Goal: Task Accomplishment & Management: Manage account settings

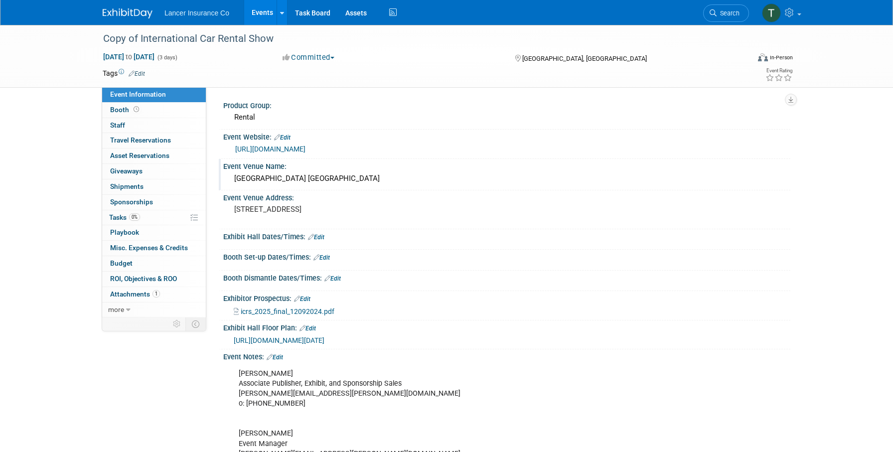
click at [286, 175] on div "Paris Las Vegas" at bounding box center [507, 178] width 552 height 15
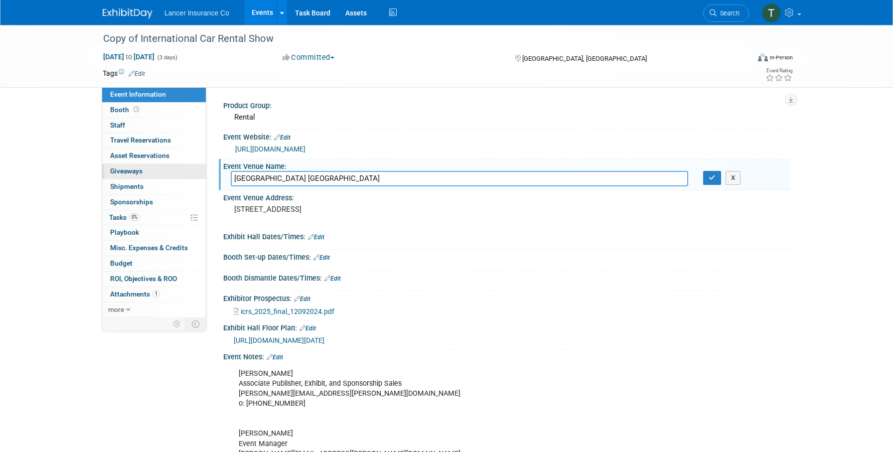
drag, startPoint x: 304, startPoint y: 177, endPoint x: 176, endPoint y: 169, distance: 128.8
click at [176, 169] on div "Event Information Event Info Booth Booth 0 Staff 0 Staff 0 Travel Reservations …" at bounding box center [446, 251] width 702 height 453
type input "Gaylord Texan Resort and Convention Center"
click at [349, 215] on div "3655 S Las Vegas Blvd, Las Vegas, NV 89109" at bounding box center [341, 213] width 221 height 23
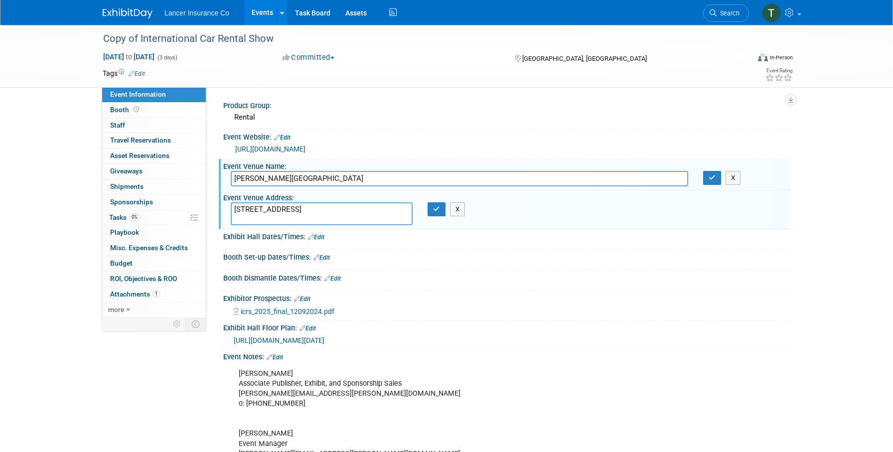
drag, startPoint x: 395, startPoint y: 210, endPoint x: 228, endPoint y: 191, distance: 168.0
click at [228, 191] on div "Event Venue Address: 3655 S Las Vegas Blvd, Las Vegas, NV 89109 3655 S Las Vega…" at bounding box center [504, 209] width 571 height 38
type textarea "1501 Gaylord Trail, Grapevine, TX 76051"
click at [431, 211] on button "button" at bounding box center [436, 209] width 18 height 14
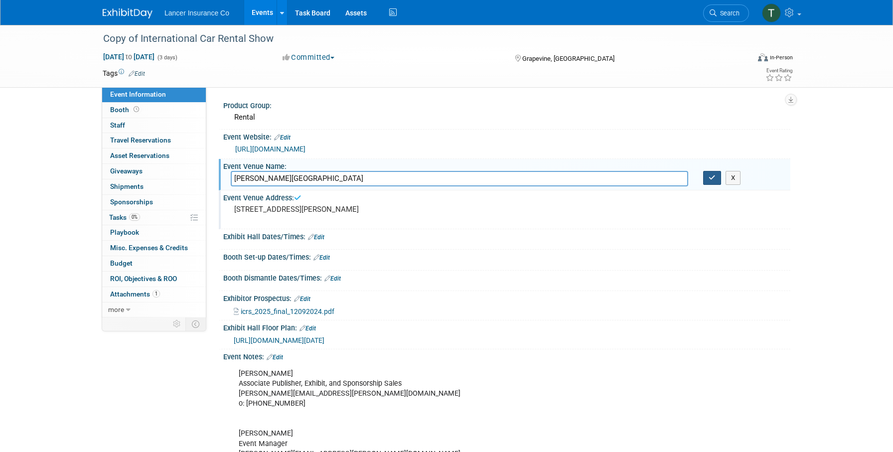
click at [706, 177] on button "button" at bounding box center [712, 178] width 18 height 14
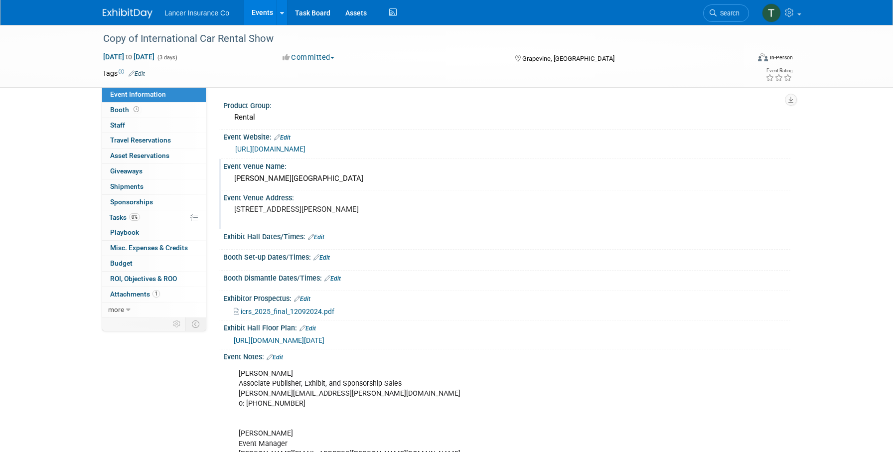
click at [307, 298] on link "Edit" at bounding box center [302, 298] width 16 height 7
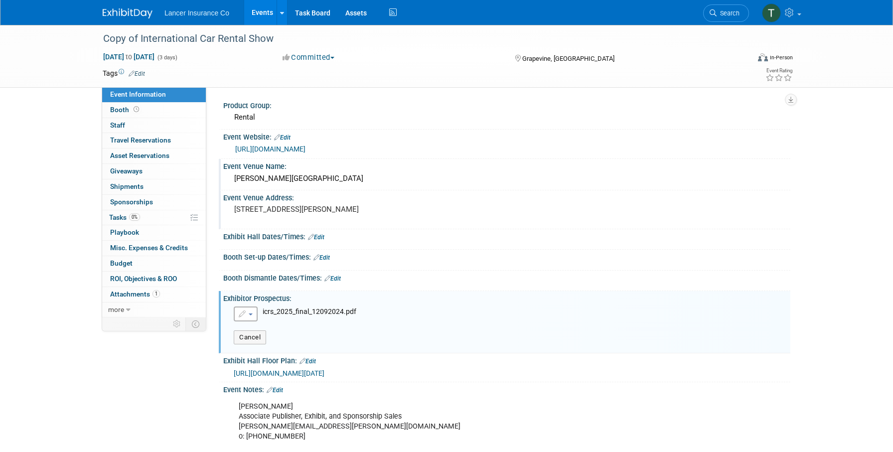
click at [249, 315] on button "button" at bounding box center [246, 313] width 24 height 15
click at [265, 344] on link "Remove attachment" at bounding box center [288, 345] width 109 height 14
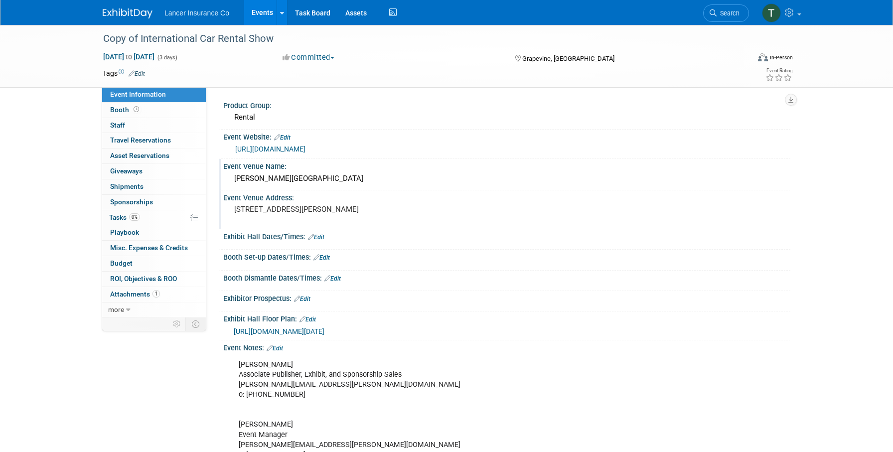
click at [316, 320] on link "Edit" at bounding box center [307, 319] width 16 height 7
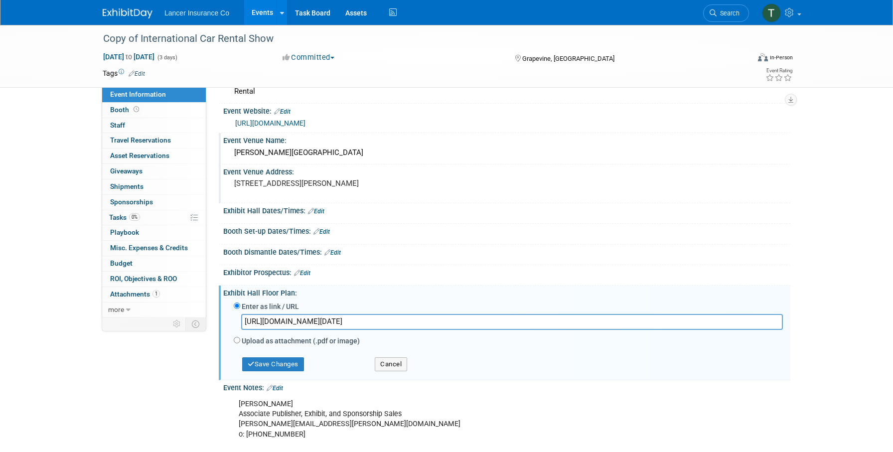
scroll to position [27, 0]
drag, startPoint x: 751, startPoint y: 321, endPoint x: 218, endPoint y: 316, distance: 532.6
click at [218, 316] on div "Event Information Event Info Booth Booth 0 Staff 0 Staff 0 Travel Reservations …" at bounding box center [446, 252] width 702 height 509
click at [294, 366] on button "Save Changes" at bounding box center [273, 363] width 62 height 14
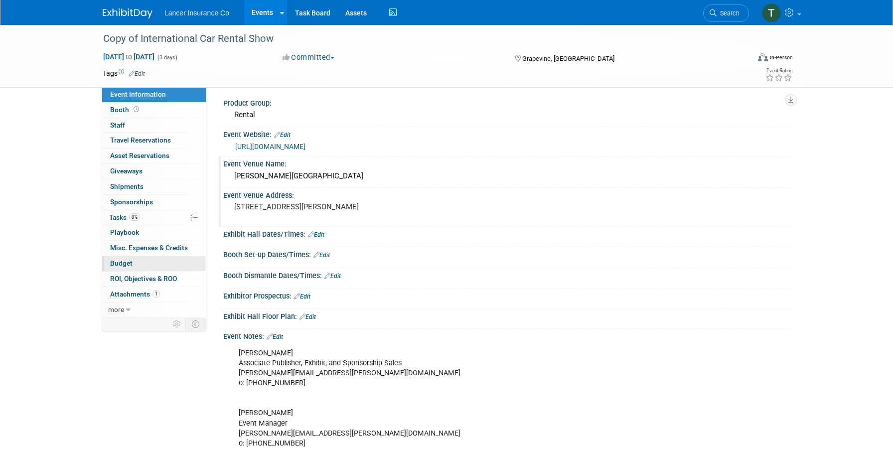
scroll to position [0, 0]
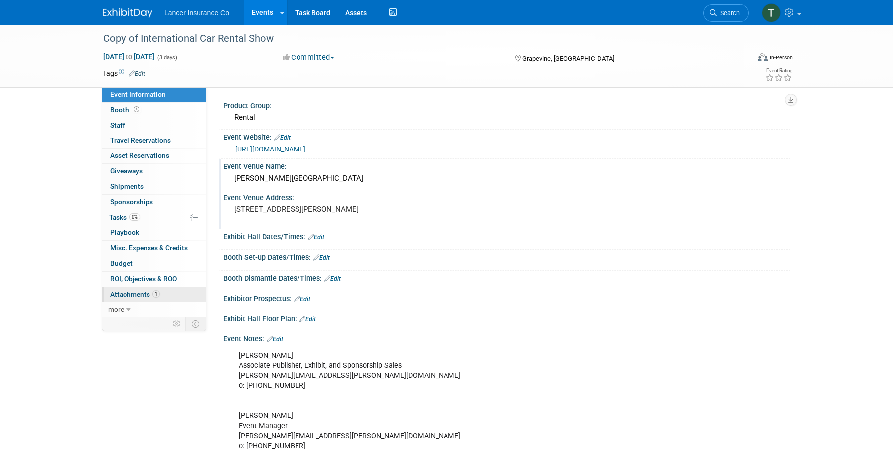
click at [130, 294] on span "Attachments 1" at bounding box center [135, 294] width 50 height 8
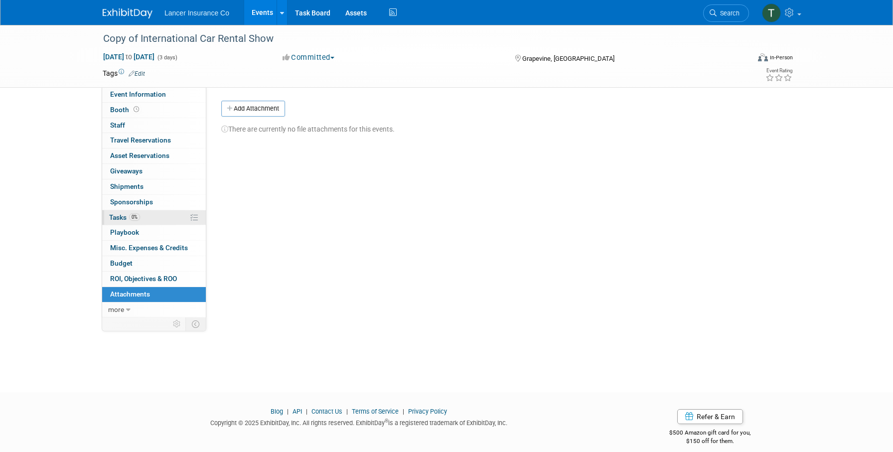
click at [125, 220] on span "Tasks 0%" at bounding box center [124, 217] width 31 height 8
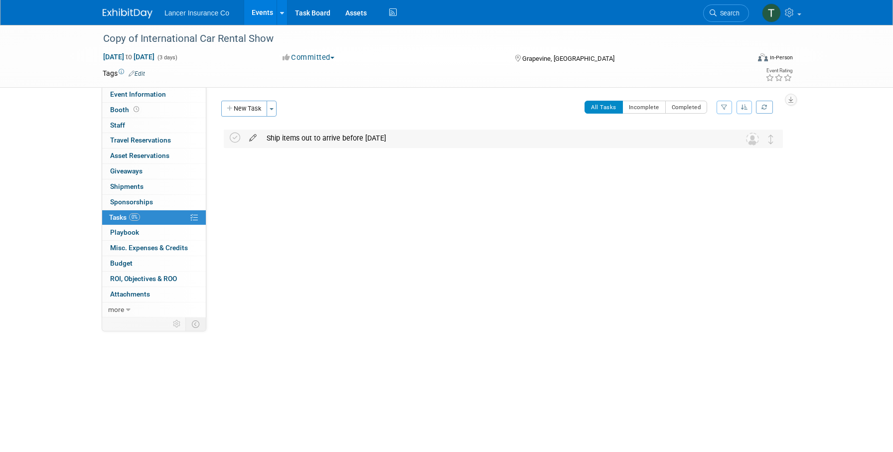
click at [254, 136] on icon at bounding box center [252, 136] width 17 height 12
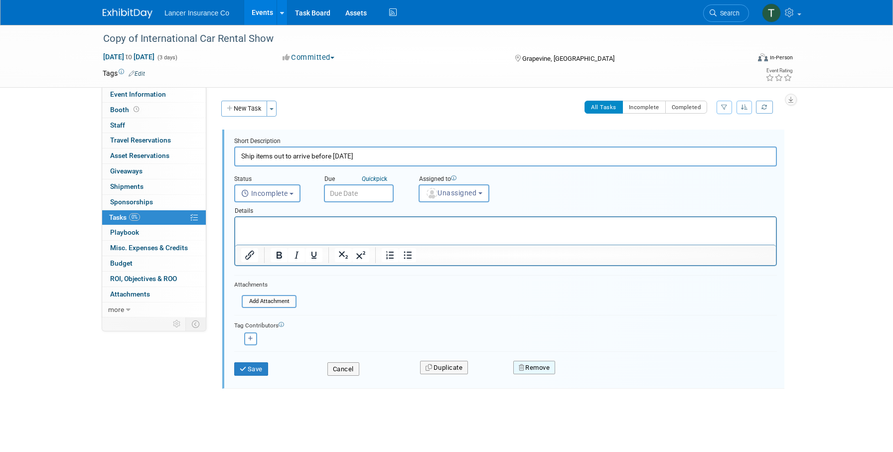
click at [535, 365] on button "Remove" at bounding box center [534, 368] width 42 height 14
click at [592, 372] on link "Yes" at bounding box center [589, 376] width 29 height 16
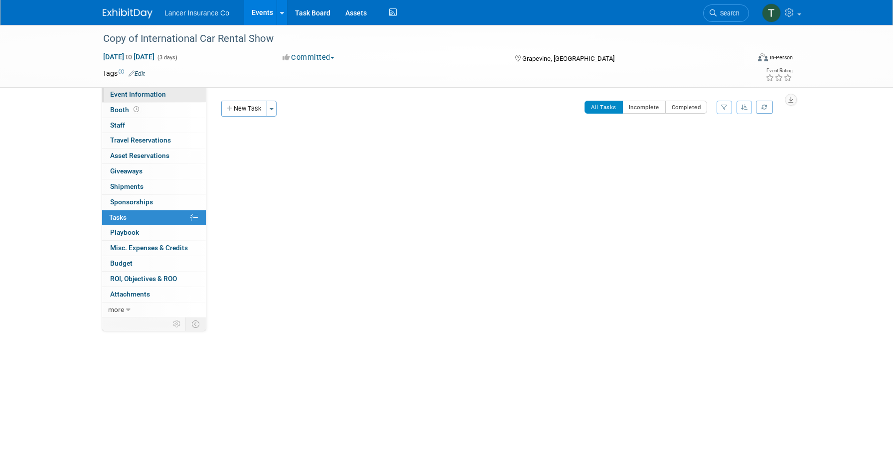
click at [142, 96] on span "Event Information" at bounding box center [138, 94] width 56 height 8
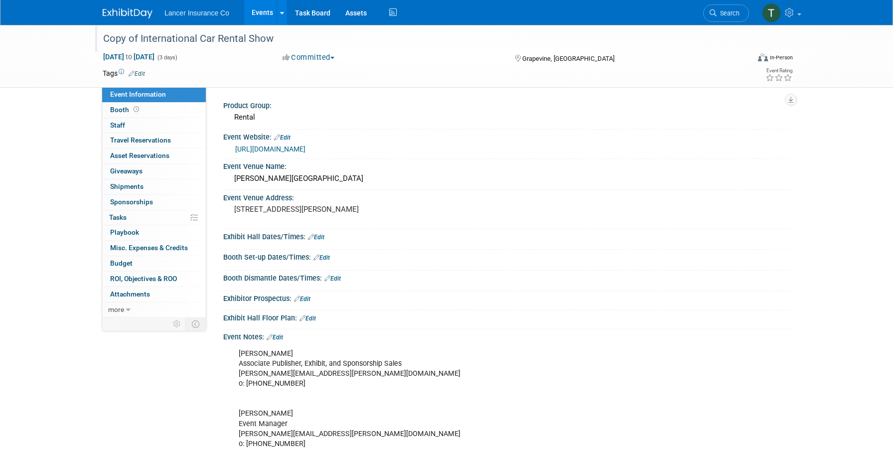
click at [184, 36] on div "Copy of International Car Rental Show" at bounding box center [417, 39] width 634 height 18
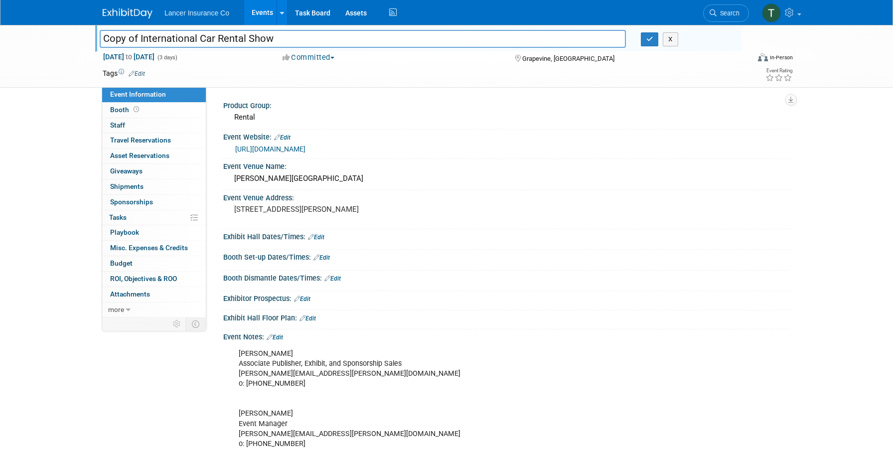
drag, startPoint x: 139, startPoint y: 40, endPoint x: 74, endPoint y: 31, distance: 65.3
click at [74, 31] on div "Copy of International Car Rental Show Copy of International Car Rental Show X M…" at bounding box center [446, 56] width 893 height 63
type input "International Car Rental Show"
click at [648, 40] on icon "button" at bounding box center [649, 39] width 7 height 6
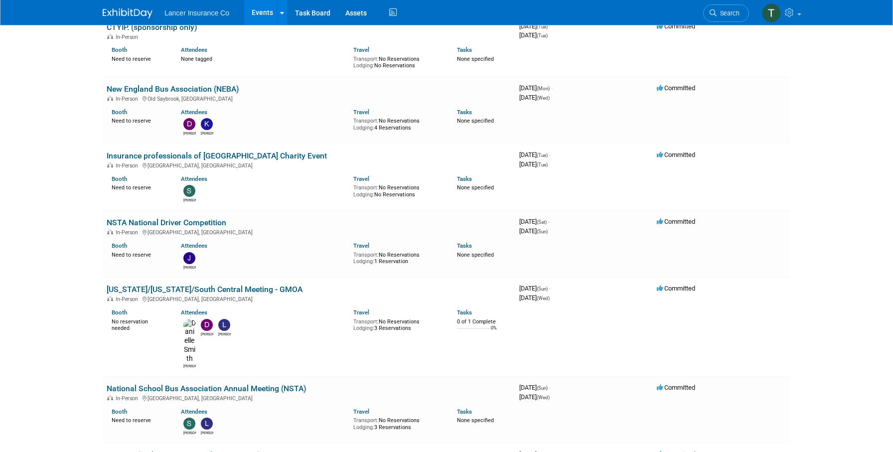
scroll to position [2816, 0]
drag, startPoint x: 111, startPoint y: 336, endPoint x: 461, endPoint y: 2, distance: 483.8
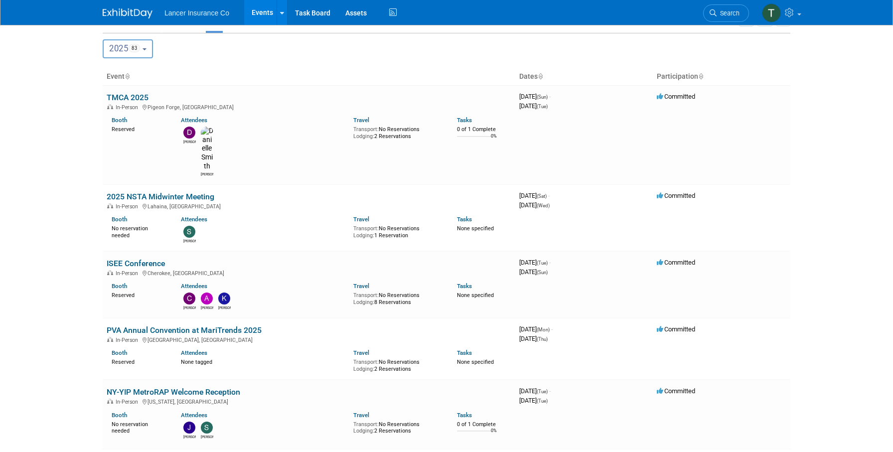
scroll to position [0, 0]
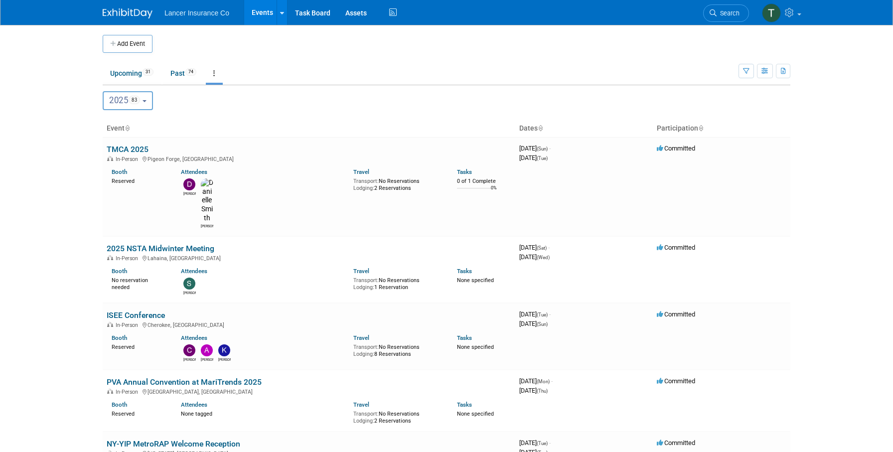
click at [150, 101] on button "2025 83" at bounding box center [128, 100] width 50 height 19
click at [129, 166] on label "2026 15" at bounding box center [129, 165] width 42 height 16
click at [111, 166] on input "2026 15" at bounding box center [108, 164] width 6 height 6
select select "2026"
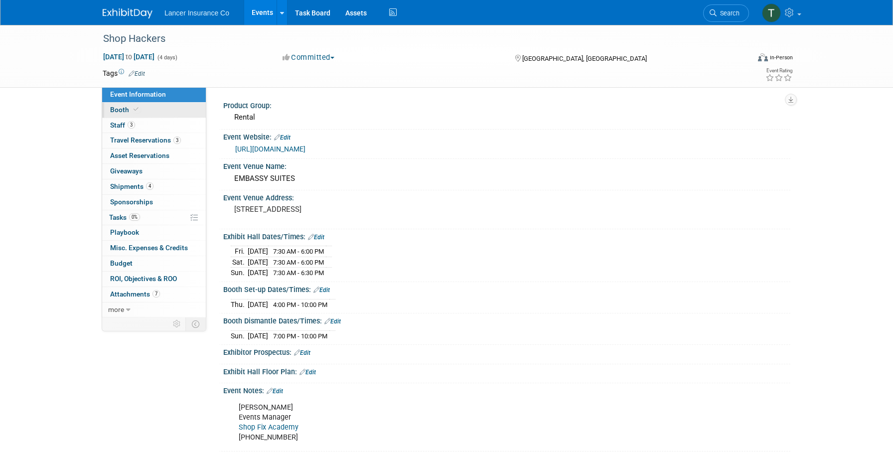
click at [127, 109] on span "Booth" at bounding box center [125, 110] width 30 height 8
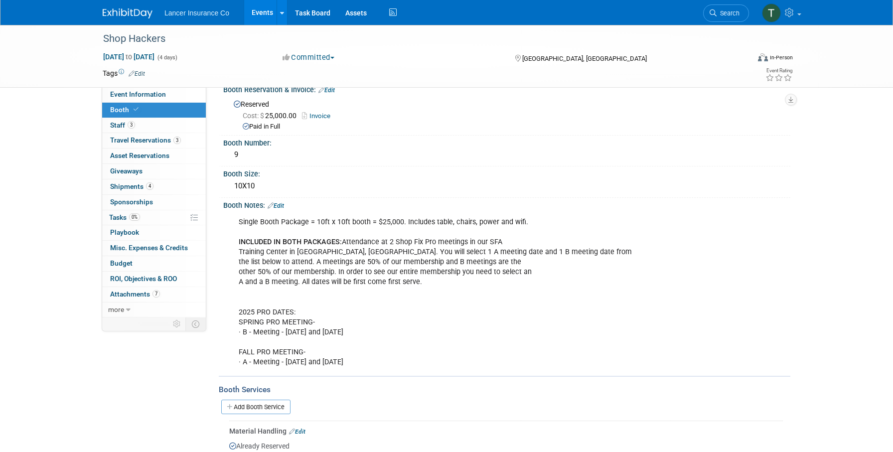
scroll to position [18, 0]
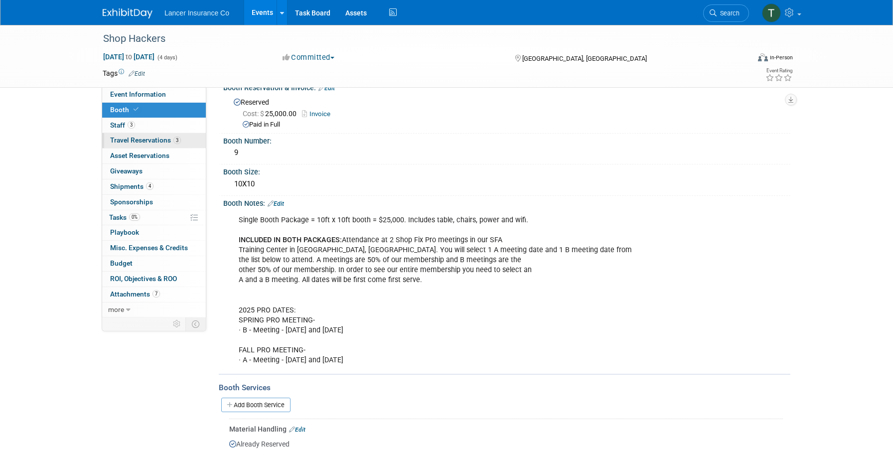
click at [136, 141] on span "Travel Reservations 3" at bounding box center [145, 140] width 71 height 8
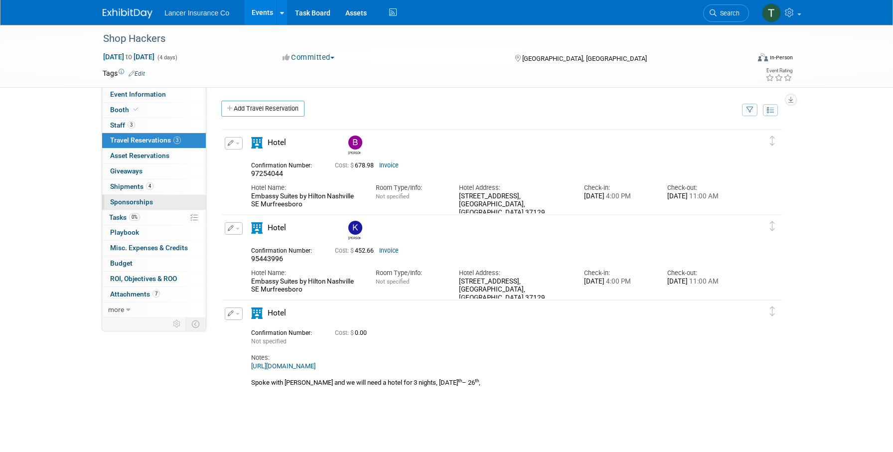
click at [125, 201] on span "Sponsorships 0" at bounding box center [131, 202] width 43 height 8
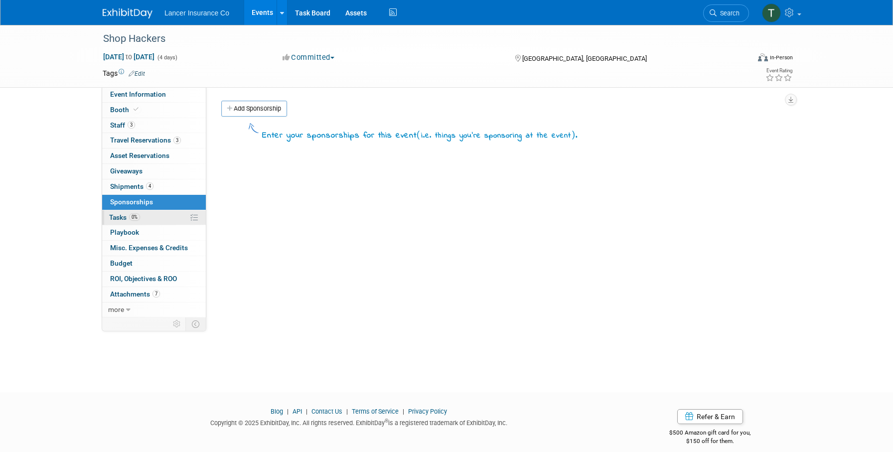
click at [125, 213] on span "Tasks 0%" at bounding box center [124, 217] width 31 height 8
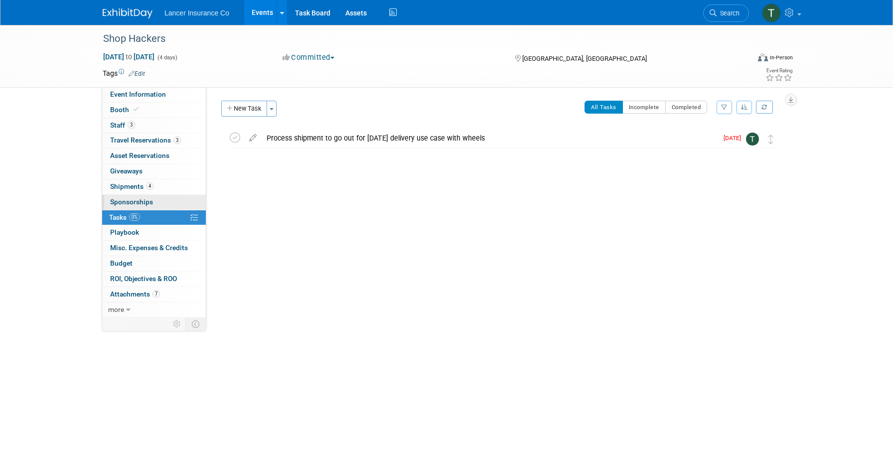
click at [123, 202] on span "Sponsorships 0" at bounding box center [131, 202] width 43 height 8
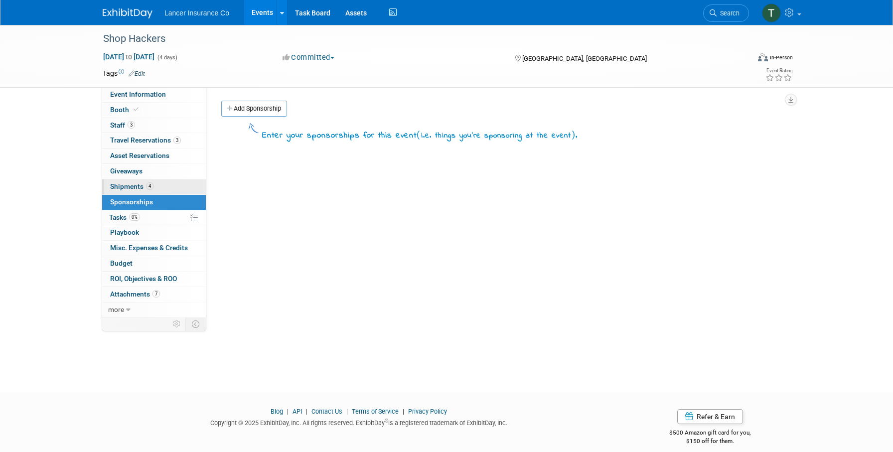
click at [123, 190] on span "Shipments 4" at bounding box center [131, 186] width 43 height 8
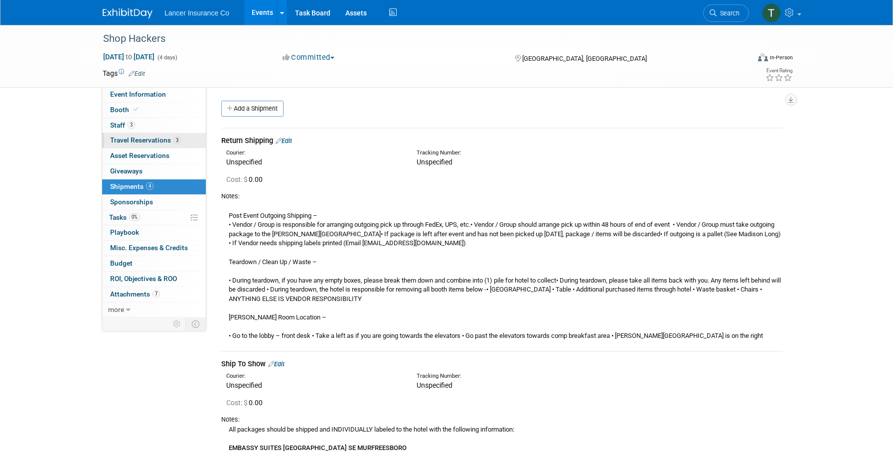
click at [135, 139] on span "Travel Reservations 3" at bounding box center [145, 140] width 71 height 8
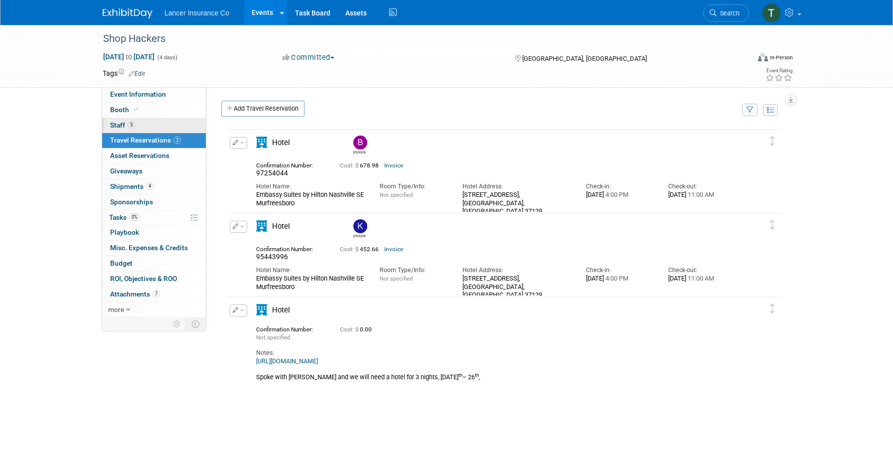
click at [128, 124] on span "3" at bounding box center [131, 124] width 7 height 7
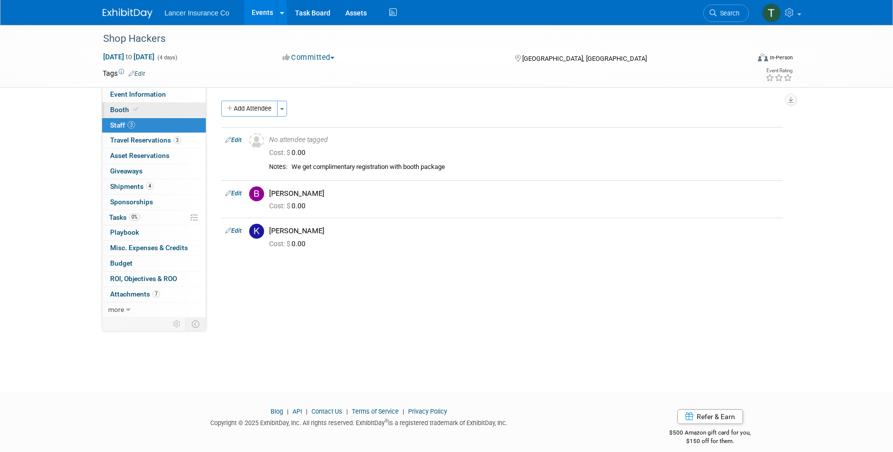
click at [123, 113] on span "Booth" at bounding box center [125, 110] width 30 height 8
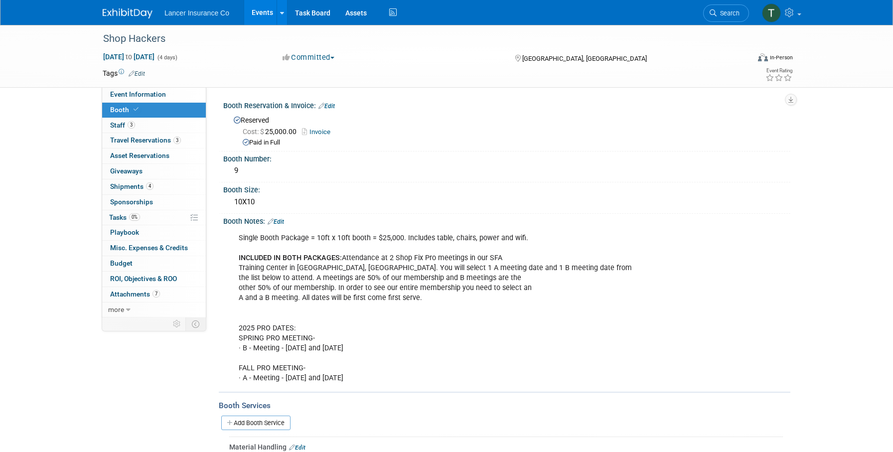
click at [318, 128] on link "Invoice" at bounding box center [318, 131] width 33 height 7
click at [319, 131] on link "Invoice" at bounding box center [318, 131] width 33 height 7
click at [130, 140] on span "Travel Reservations 3" at bounding box center [145, 140] width 71 height 8
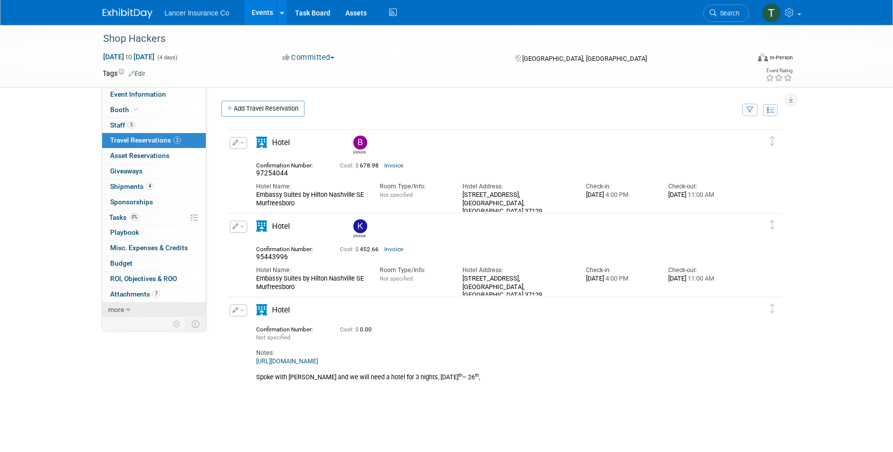
click at [123, 311] on span "more" at bounding box center [116, 309] width 16 height 8
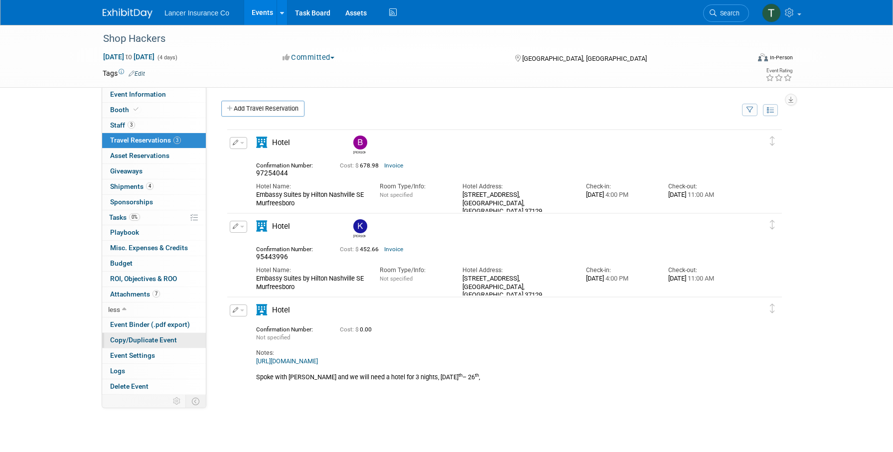
click at [132, 340] on span "Copy/Duplicate Event" at bounding box center [143, 340] width 67 height 8
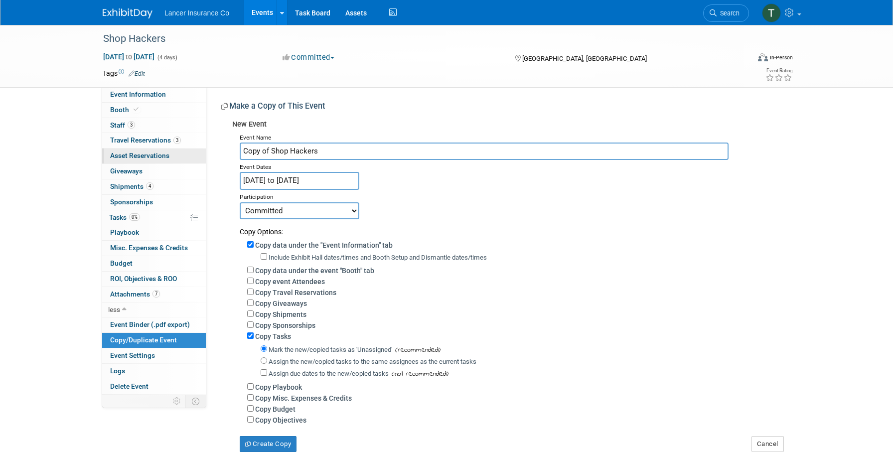
drag, startPoint x: 269, startPoint y: 152, endPoint x: 183, endPoint y: 150, distance: 85.7
click at [183, 150] on div "Event Information Event Info Booth Booth 3 Staff 3 Staff 3 Travel Reservations …" at bounding box center [446, 238] width 702 height 427
click at [313, 148] on input "Shop Hackers" at bounding box center [484, 150] width 489 height 17
type input "Shop Hackers 2026"
click at [294, 179] on input "Jul 24, 2025 to Jul 27, 2025" at bounding box center [300, 180] width 120 height 17
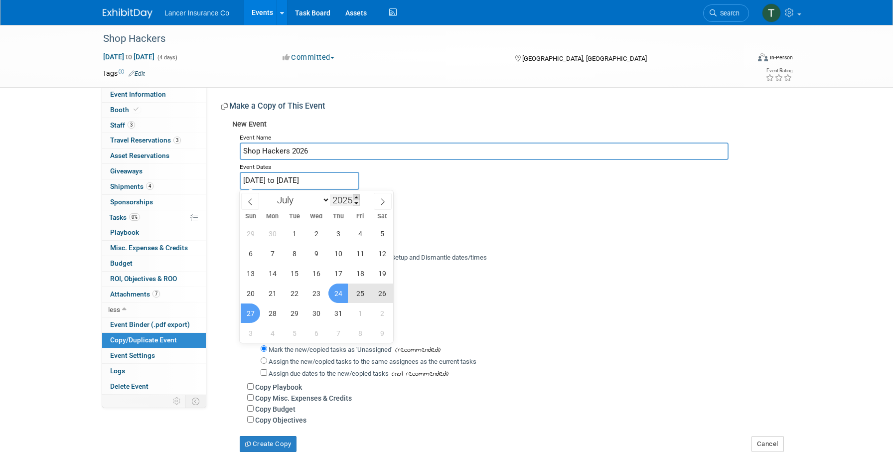
click at [355, 199] on span at bounding box center [356, 197] width 7 height 6
type input "2026"
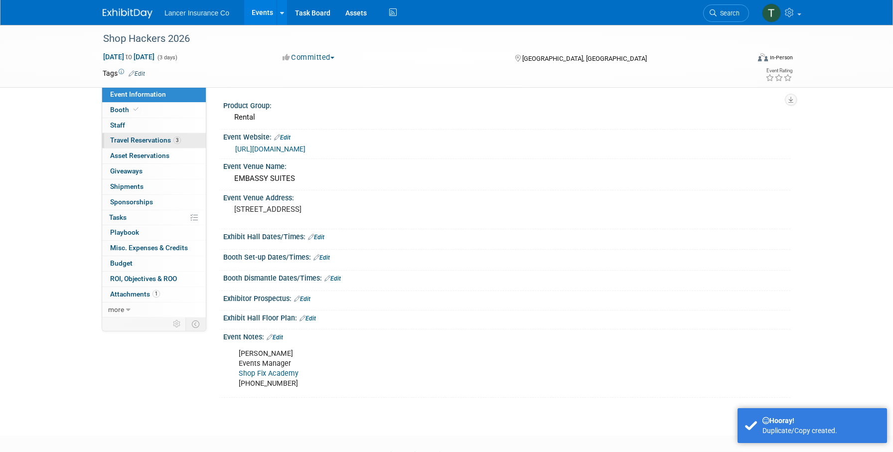
click at [143, 139] on span "Travel Reservations 3" at bounding box center [145, 140] width 71 height 8
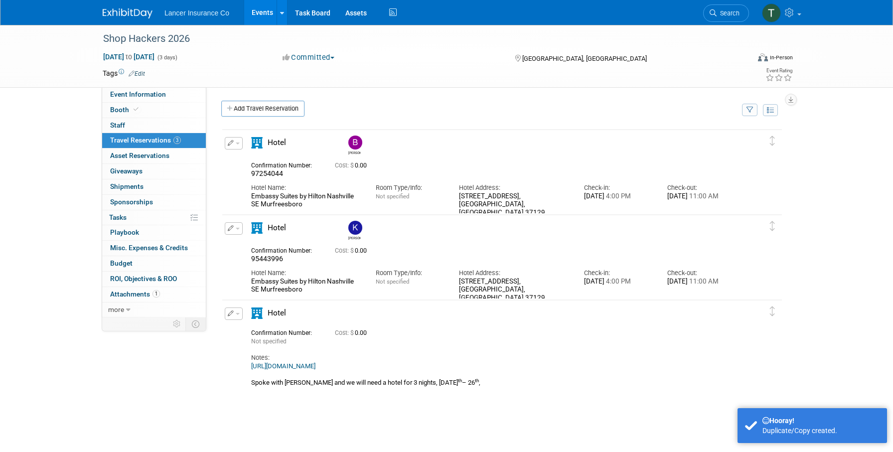
click at [240, 141] on button "button" at bounding box center [234, 143] width 18 height 12
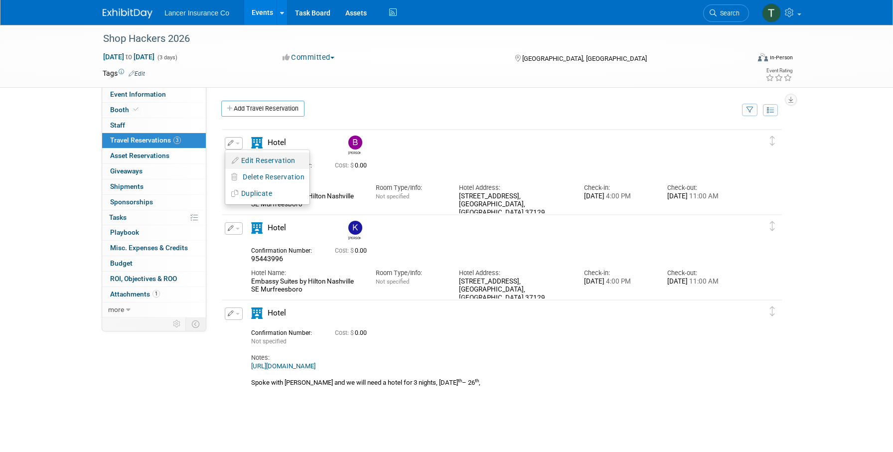
click at [252, 164] on button "Edit Reservation" at bounding box center [267, 160] width 84 height 14
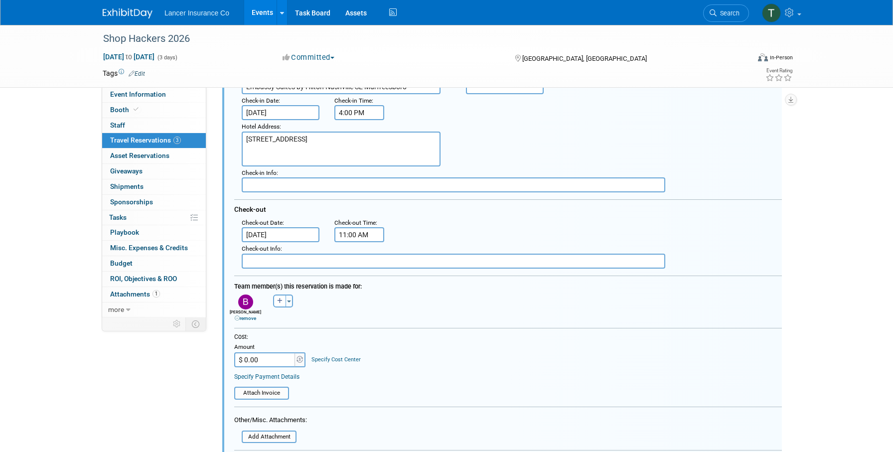
scroll to position [170, 0]
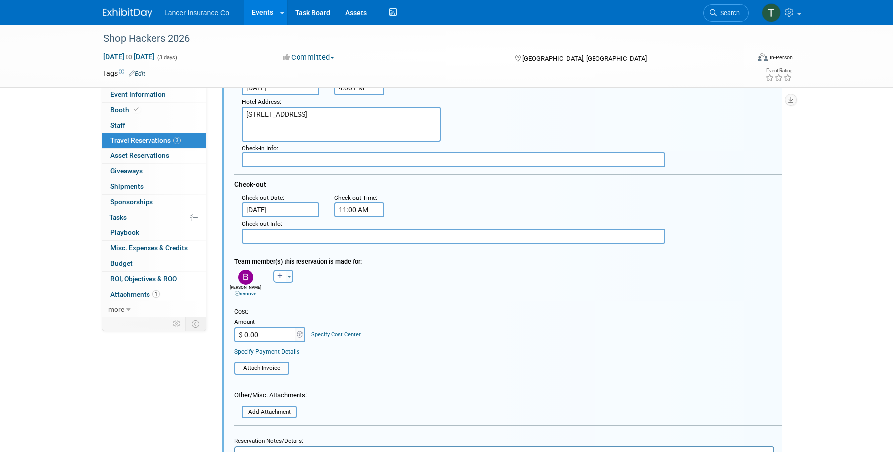
click at [251, 293] on link "remove" at bounding box center [245, 292] width 21 height 5
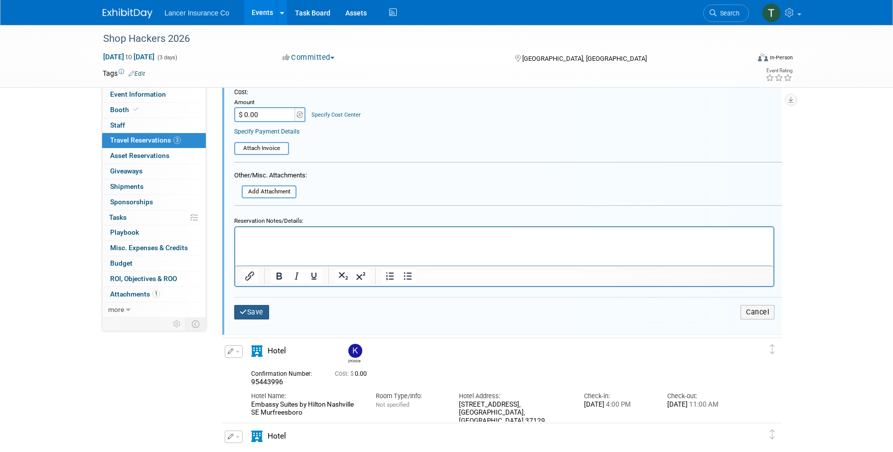
click at [262, 310] on button "Save" at bounding box center [251, 312] width 35 height 14
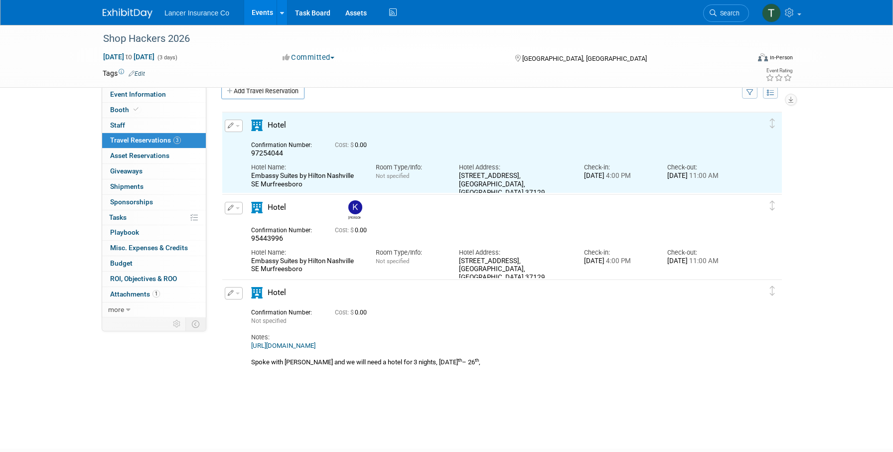
scroll to position [17, 0]
click at [238, 210] on button "button" at bounding box center [234, 208] width 18 height 12
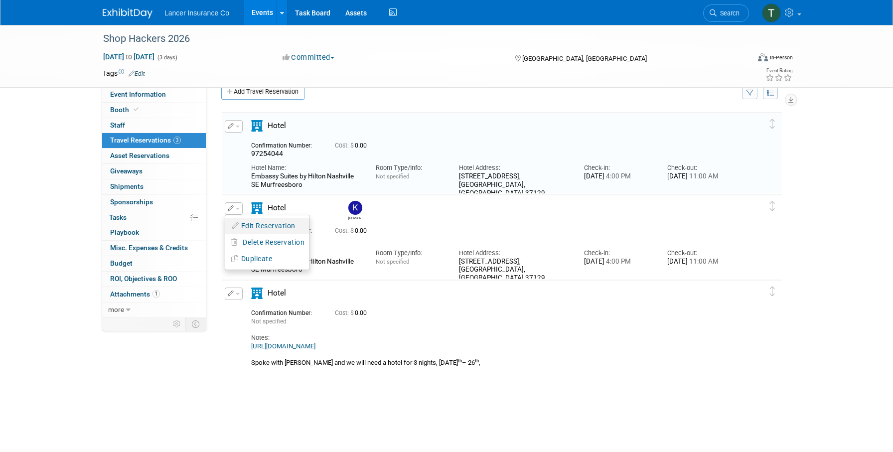
click at [250, 229] on button "Edit Reservation" at bounding box center [267, 226] width 84 height 14
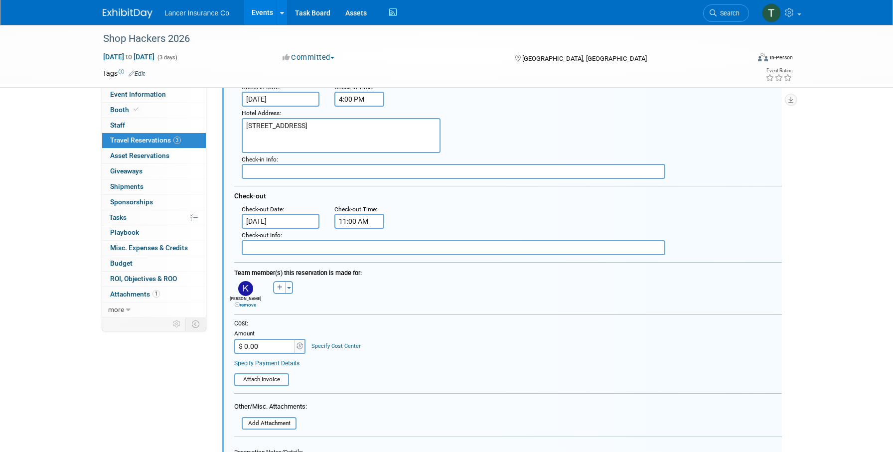
scroll to position [242, 0]
click at [256, 304] on link "remove" at bounding box center [245, 303] width 21 height 5
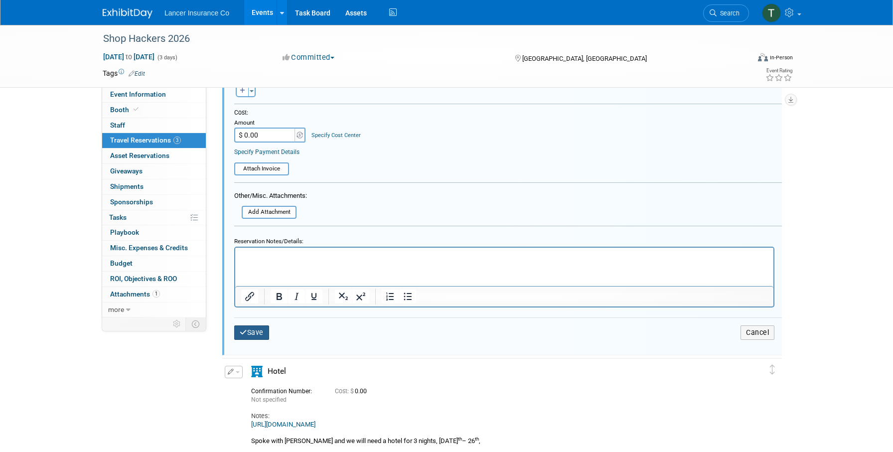
click at [254, 330] on button "Save" at bounding box center [251, 332] width 35 height 14
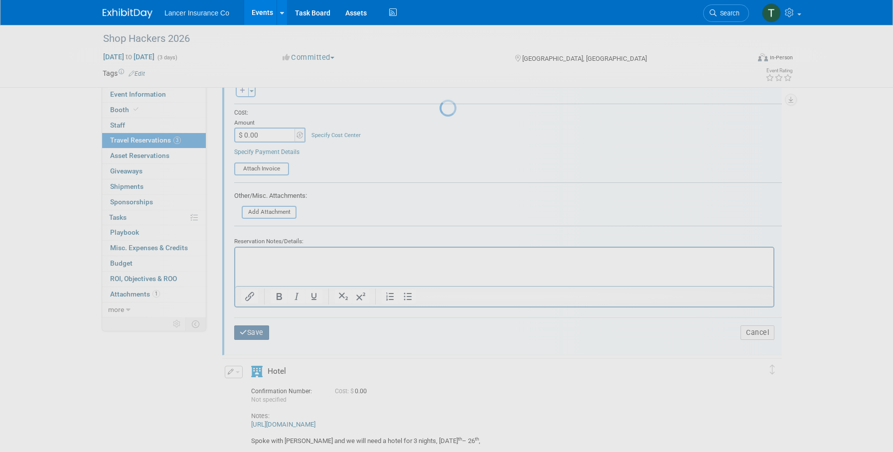
scroll to position [84, 0]
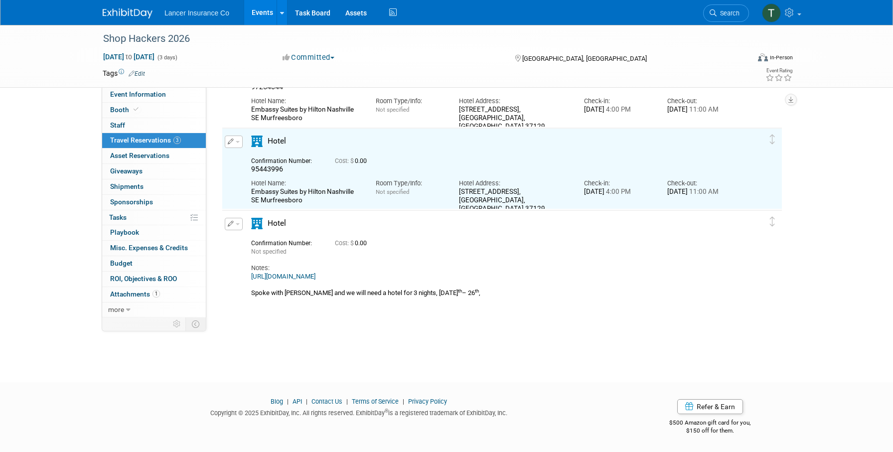
click at [236, 226] on button "button" at bounding box center [234, 224] width 18 height 12
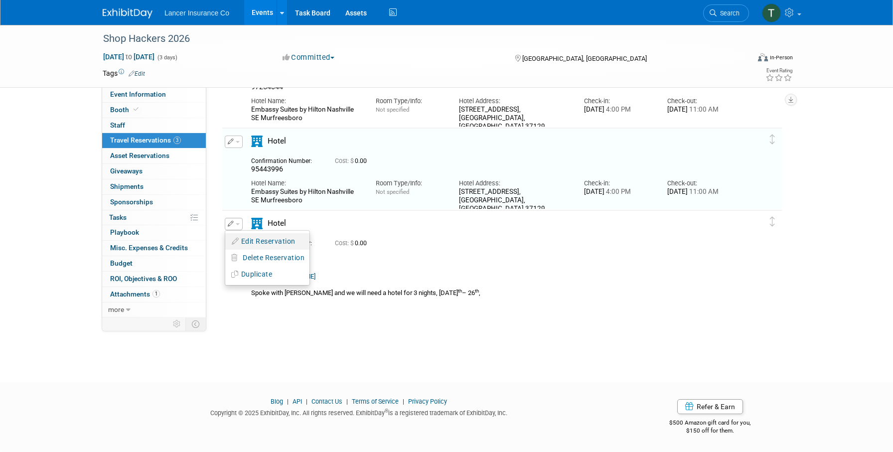
click at [251, 245] on button "Edit Reservation" at bounding box center [267, 241] width 84 height 14
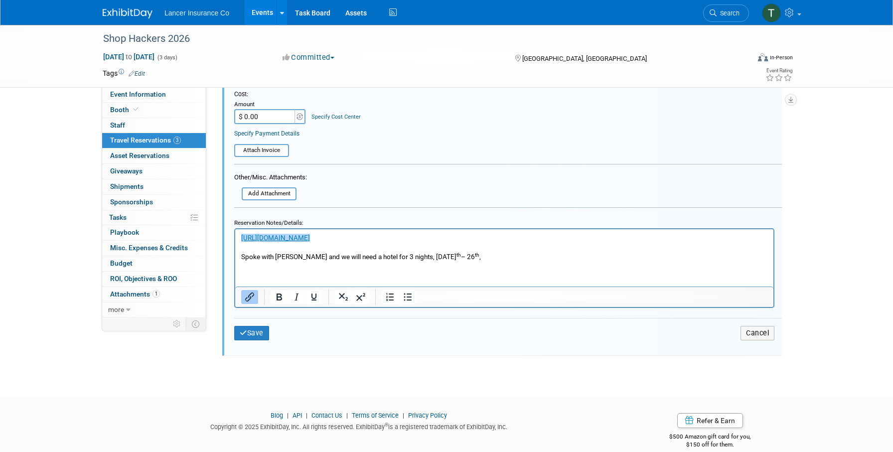
scroll to position [553, 0]
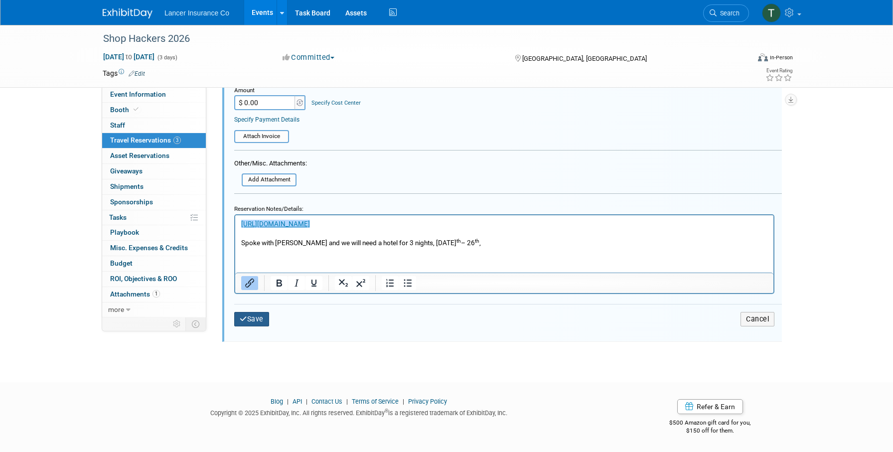
drag, startPoint x: 490, startPoint y: 533, endPoint x: 410, endPoint y: 271, distance: 274.5
click at [470, 247] on html "https://www.hilton.com/en/attend-my-event/shop-fix-academy-2025/ Spoke with Kat…" at bounding box center [504, 231] width 538 height 32
drag, startPoint x: 470, startPoint y: 252, endPoint x: 191, endPoint y: 218, distance: 281.5
click at [235, 218] on html "https://www.hilton.com/en/attend-my-event/shop-fix-academy-2025/ Spoke with Kat…" at bounding box center [504, 231] width 538 height 32
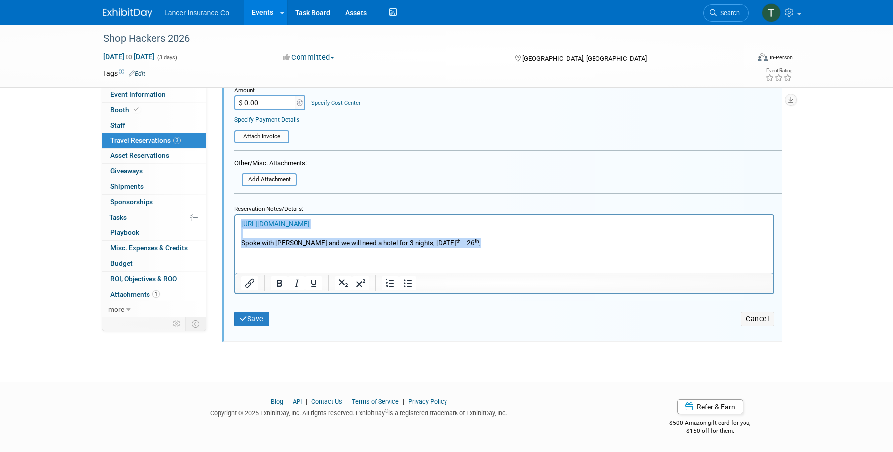
drag, startPoint x: 464, startPoint y: 240, endPoint x: 231, endPoint y: 197, distance: 237.2
click at [235, 215] on html "https://www.hilton.com/en/attend-my-event/shop-fix-academy-2025/ Spoke with Kat…" at bounding box center [504, 231] width 538 height 32
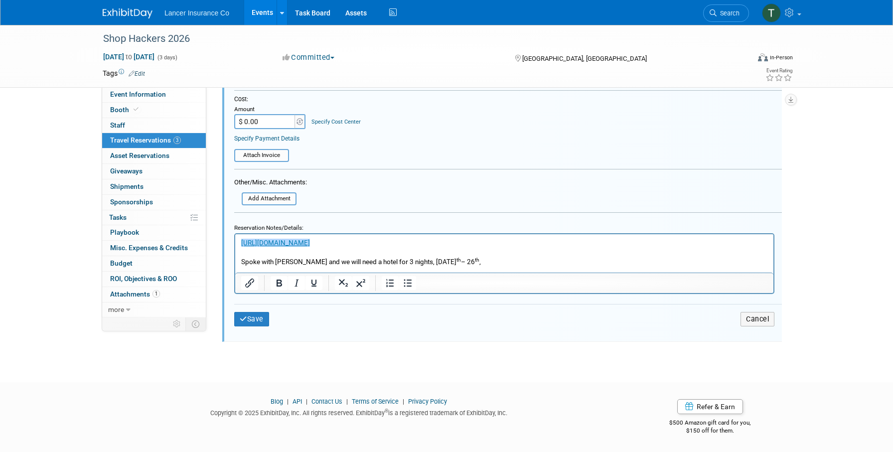
scroll to position [534, 0]
click at [253, 320] on button "Save" at bounding box center [251, 319] width 35 height 14
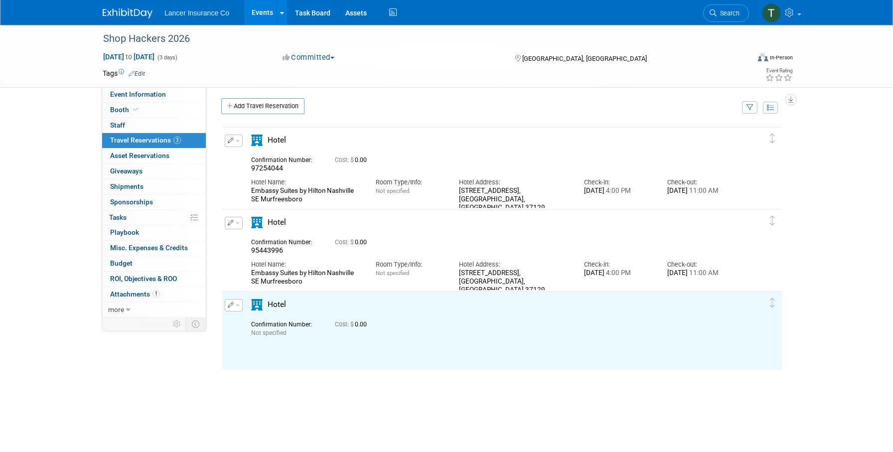
scroll to position [0, 0]
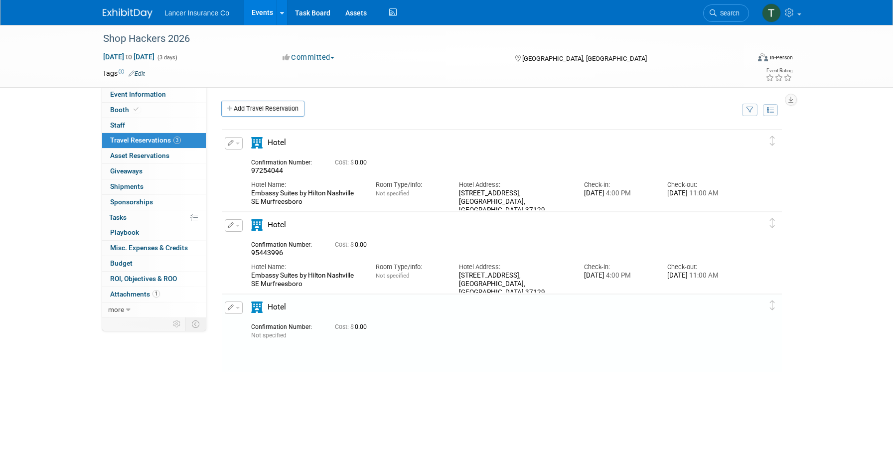
click at [242, 308] on button "button" at bounding box center [234, 307] width 18 height 12
click at [248, 345] on span "Delete Reservation" at bounding box center [274, 341] width 62 height 8
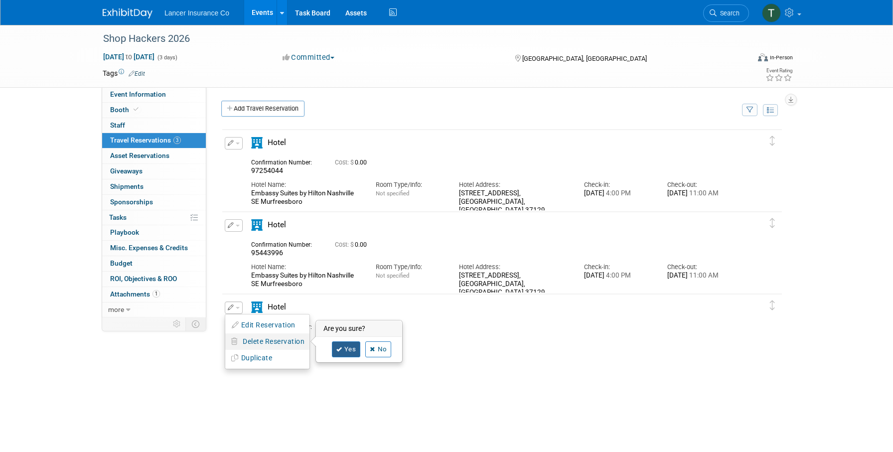
click at [342, 350] on link "Yes" at bounding box center [346, 349] width 29 height 16
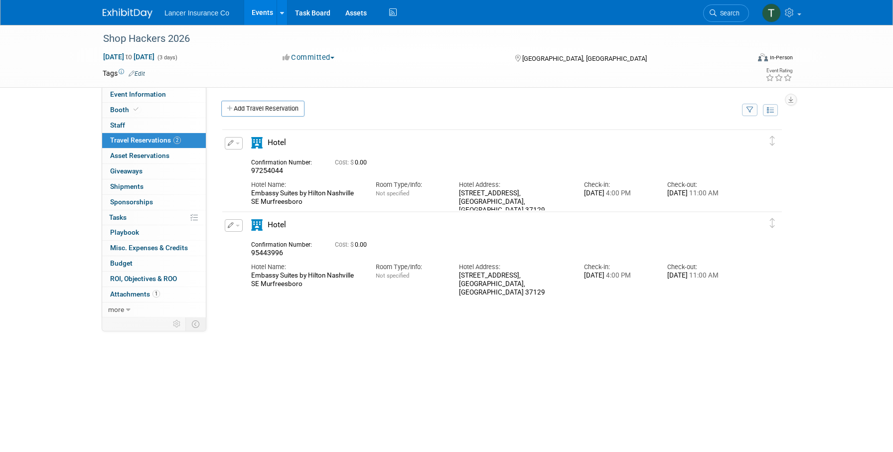
click at [240, 228] on button "button" at bounding box center [234, 225] width 18 height 12
click at [253, 255] on span "Delete Reservation" at bounding box center [274, 259] width 62 height 8
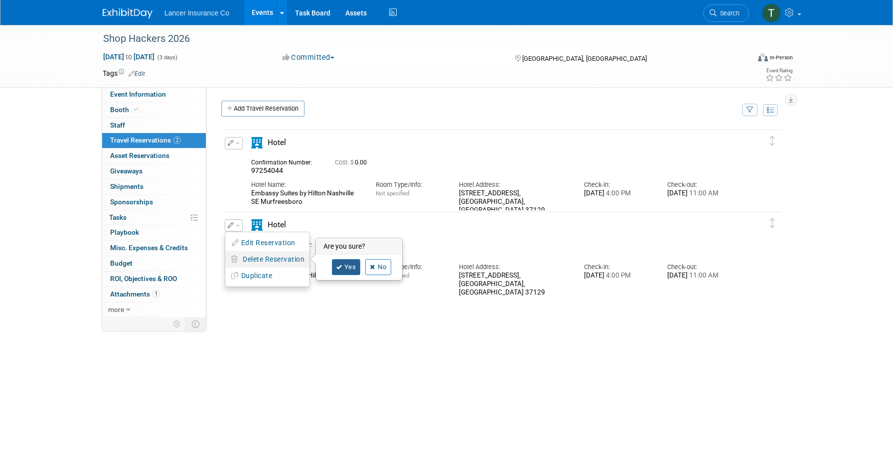
click at [349, 267] on link "Yes" at bounding box center [346, 267] width 29 height 16
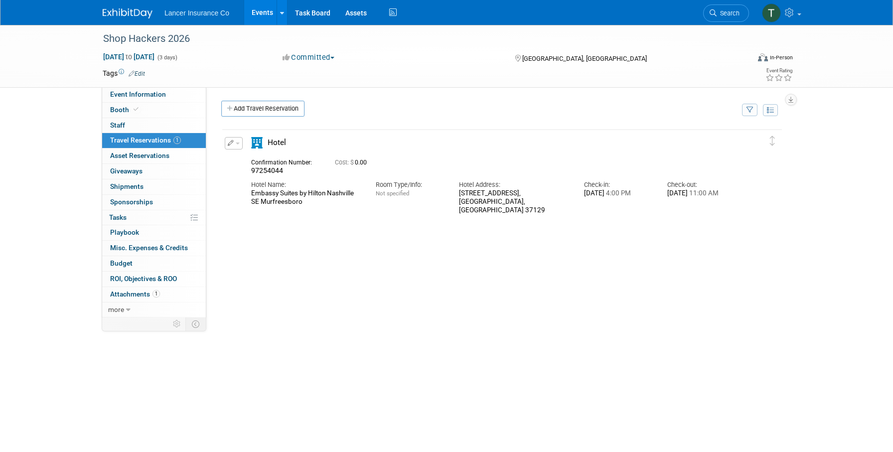
click at [235, 140] on button "button" at bounding box center [234, 143] width 18 height 12
click at [245, 162] on button "Edit Reservation" at bounding box center [267, 160] width 84 height 14
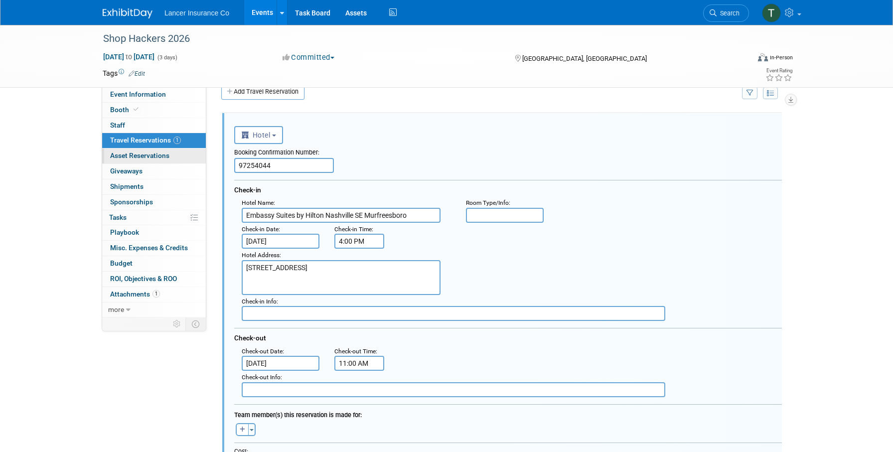
drag, startPoint x: 282, startPoint y: 167, endPoint x: 204, endPoint y: 162, distance: 78.3
click at [204, 162] on div "Event Information Event Info Booth Booth 0 Staff 0 Staff 1 Travel Reservations …" at bounding box center [446, 347] width 702 height 678
type input "]"
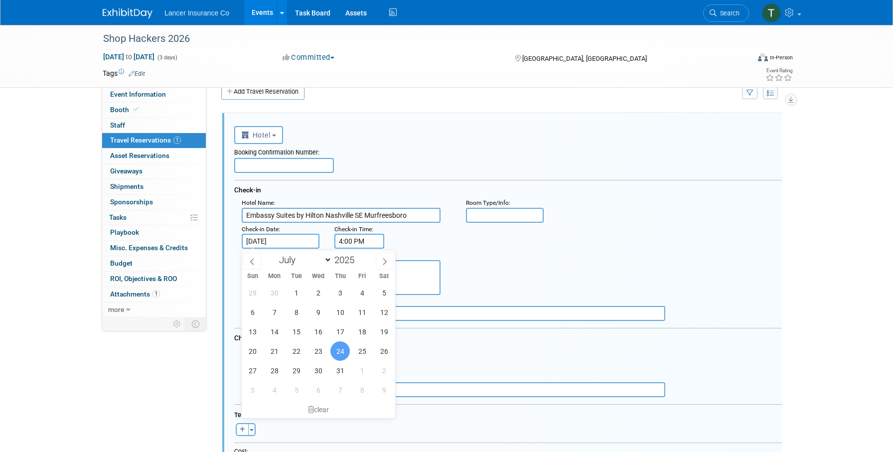
click at [298, 241] on input "Jul 24, 2025" at bounding box center [281, 241] width 78 height 15
click at [321, 407] on div "clear" at bounding box center [318, 409] width 153 height 17
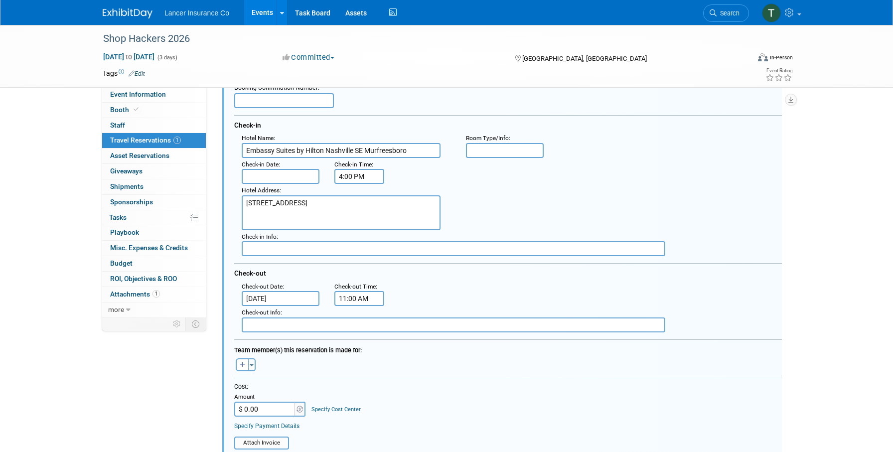
scroll to position [157, 0]
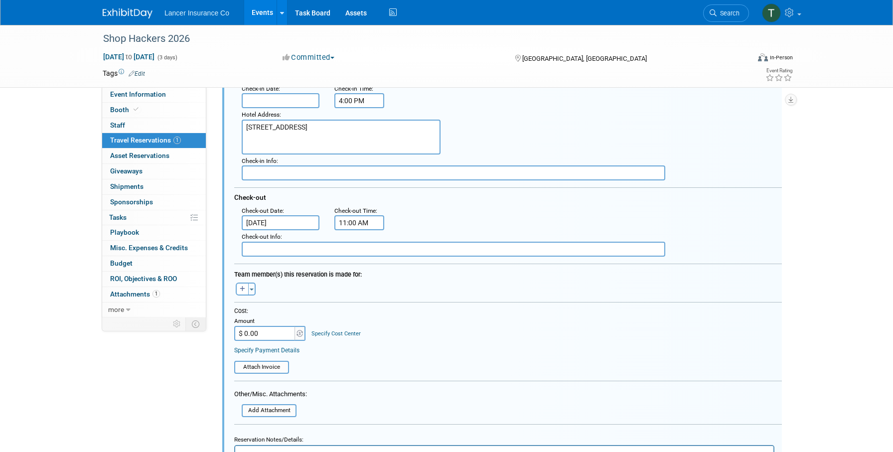
click at [275, 221] on input "Jul 27, 2025" at bounding box center [281, 222] width 78 height 15
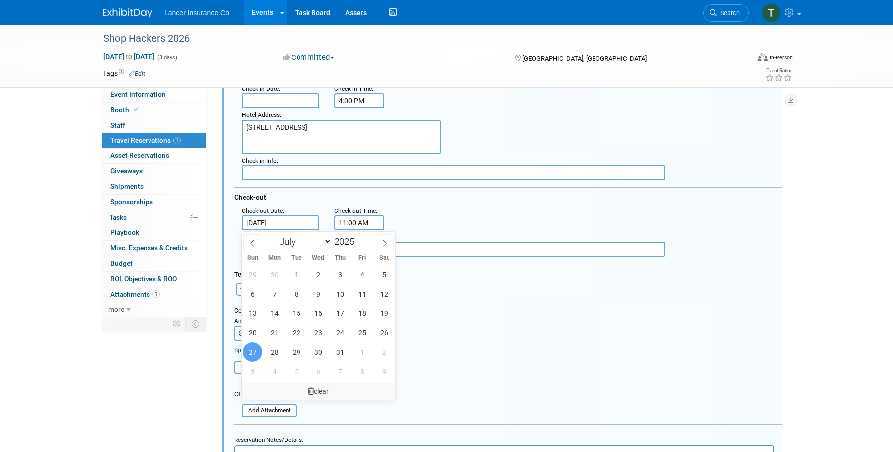
click at [325, 391] on div "clear" at bounding box center [318, 391] width 153 height 17
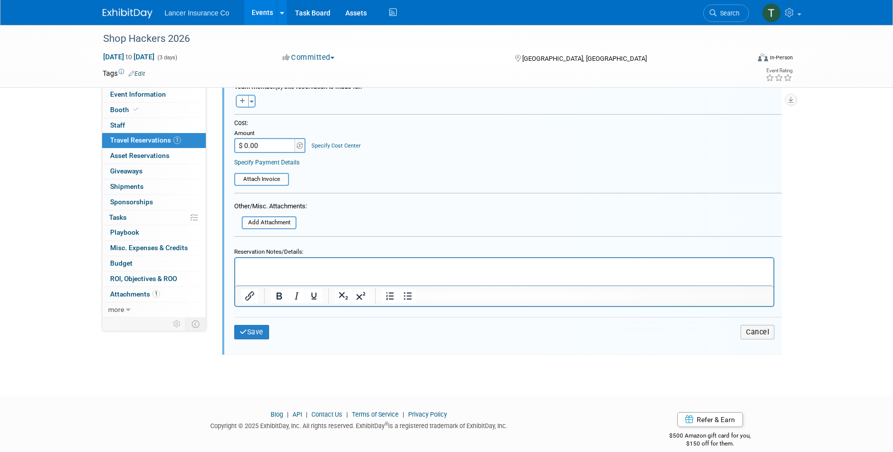
scroll to position [370, 0]
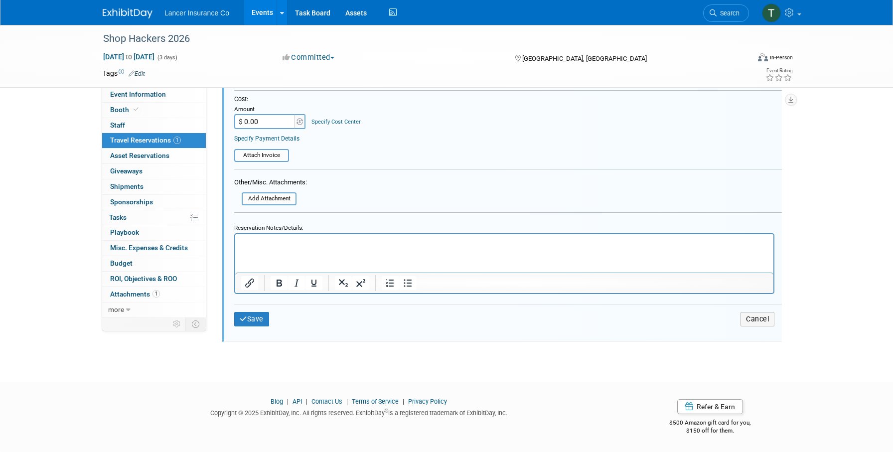
click at [259, 327] on div "Save Cancel" at bounding box center [508, 319] width 548 height 30
click at [259, 317] on button "Save" at bounding box center [251, 319] width 35 height 14
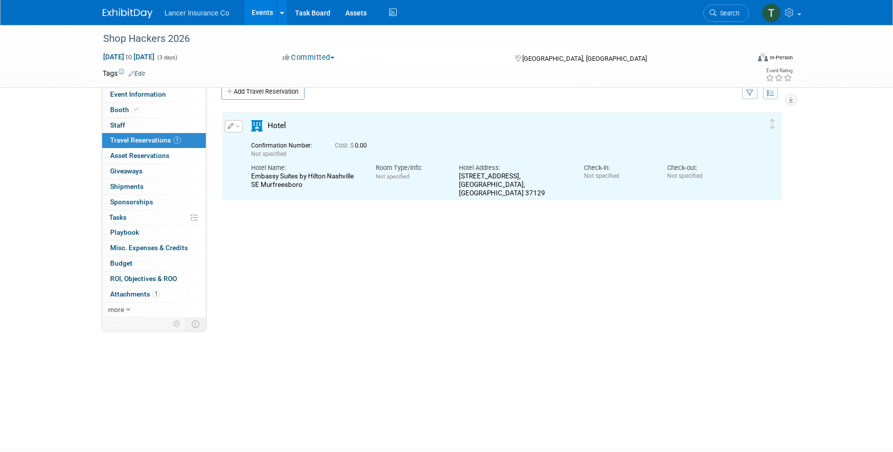
scroll to position [0, 0]
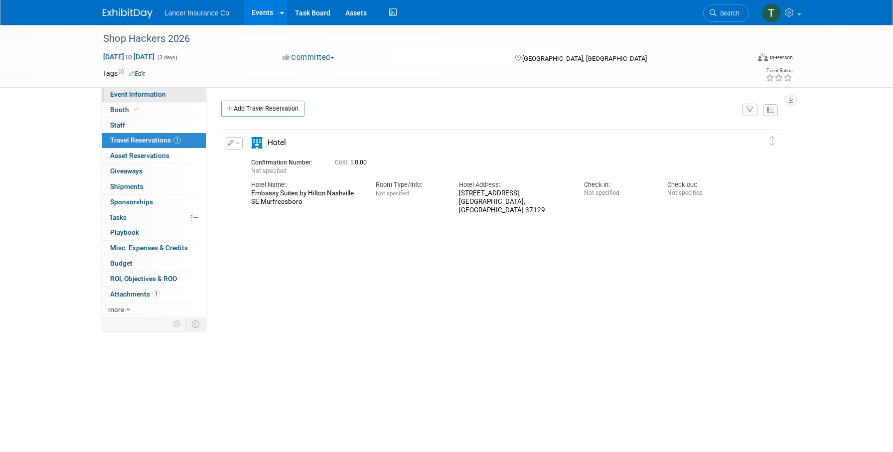
click at [135, 93] on span "Event Information" at bounding box center [138, 94] width 56 height 8
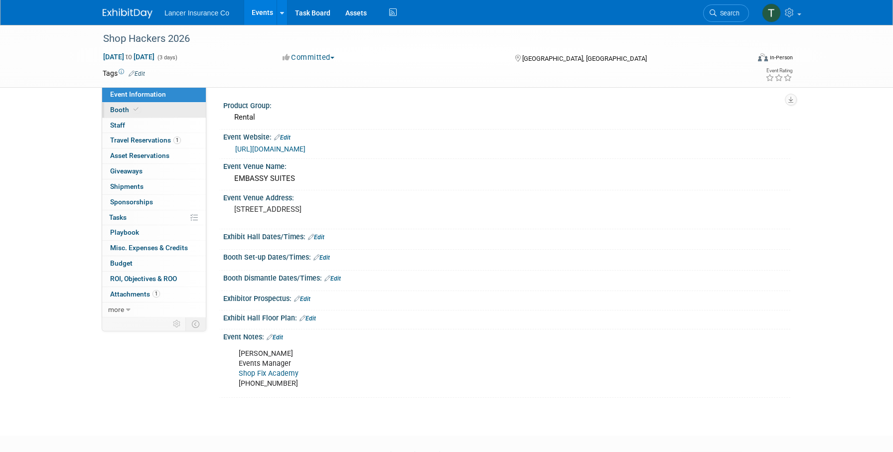
click at [127, 110] on span "Booth" at bounding box center [125, 110] width 30 height 8
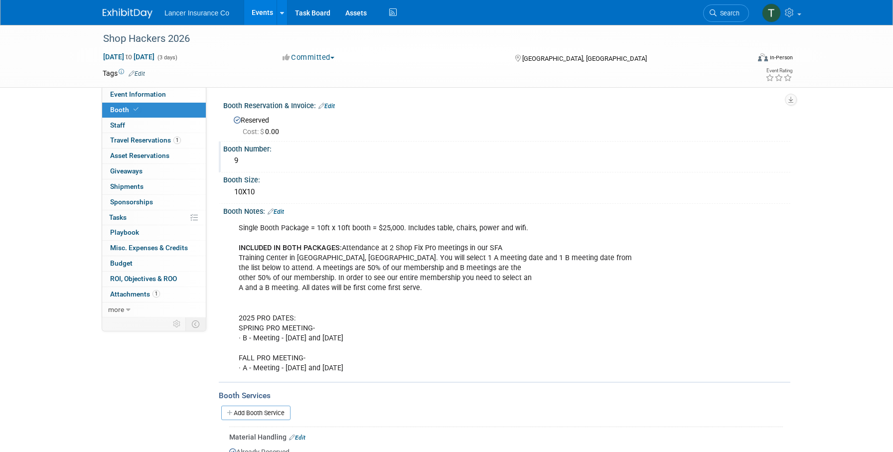
click at [278, 158] on div "9" at bounding box center [507, 160] width 552 height 15
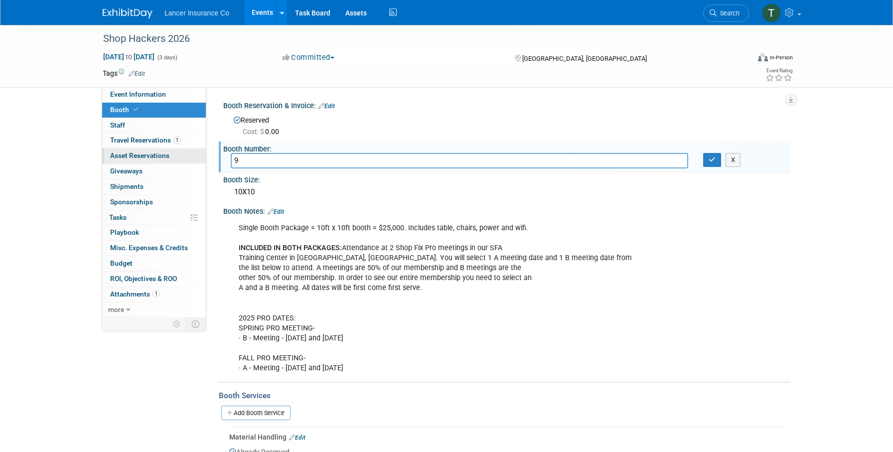
drag, startPoint x: 278, startPoint y: 158, endPoint x: 169, endPoint y: 155, distance: 109.1
click at [169, 155] on div "Event Information Event Info Booth Booth 0 Staff 0 Staff 1 Travel Reservations …" at bounding box center [446, 302] width 702 height 554
click at [331, 106] on link "Edit" at bounding box center [326, 106] width 16 height 7
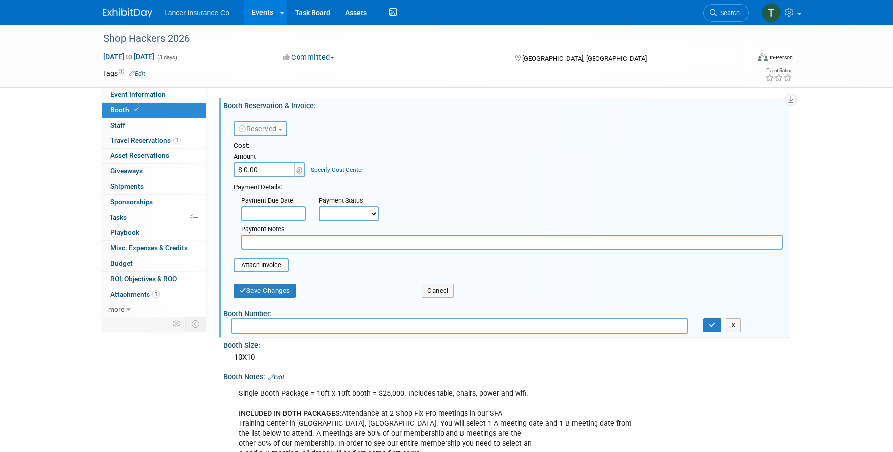
click at [265, 126] on span "Reserved" at bounding box center [258, 129] width 38 height 8
click at [270, 143] on link "Need to Reserve" at bounding box center [287, 146] width 107 height 14
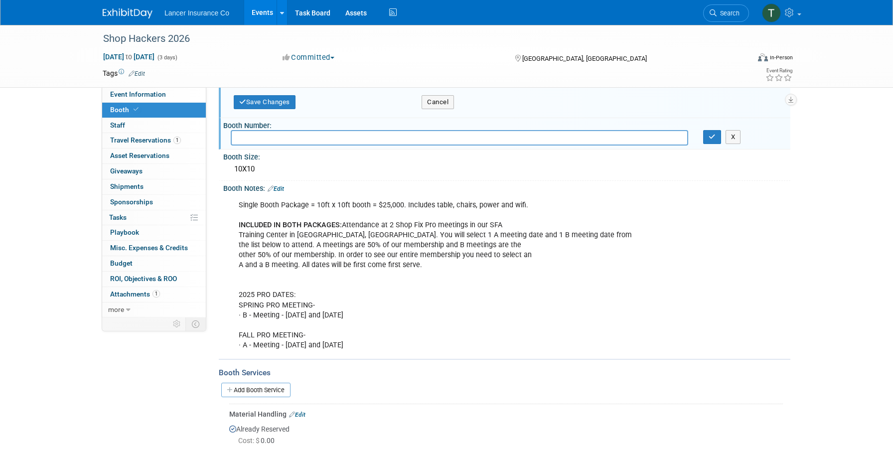
scroll to position [53, 0]
click at [717, 137] on button "button" at bounding box center [712, 137] width 18 height 14
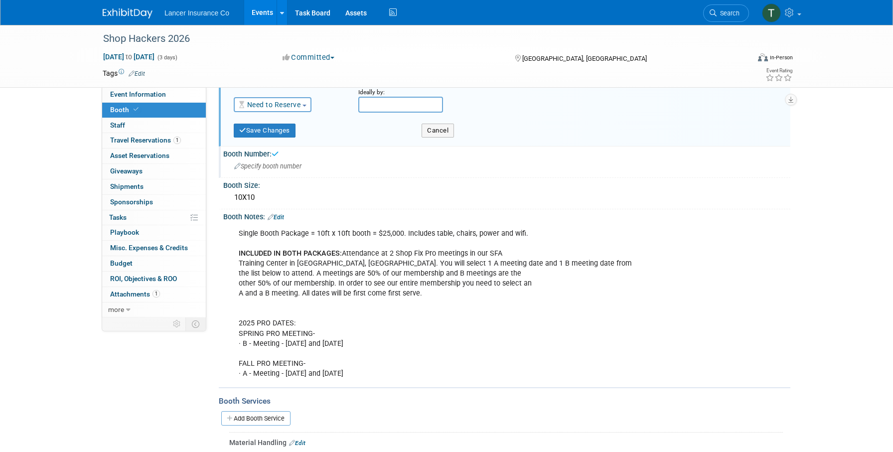
scroll to position [17, 0]
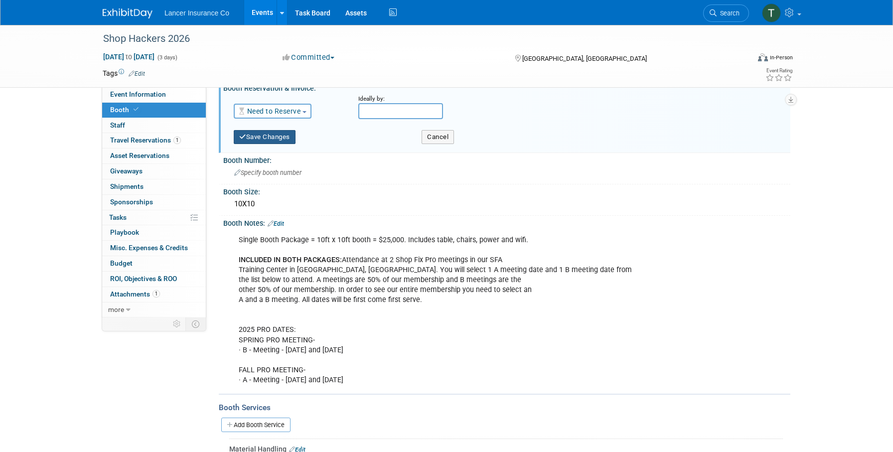
click at [280, 134] on button "Save Changes" at bounding box center [265, 137] width 62 height 14
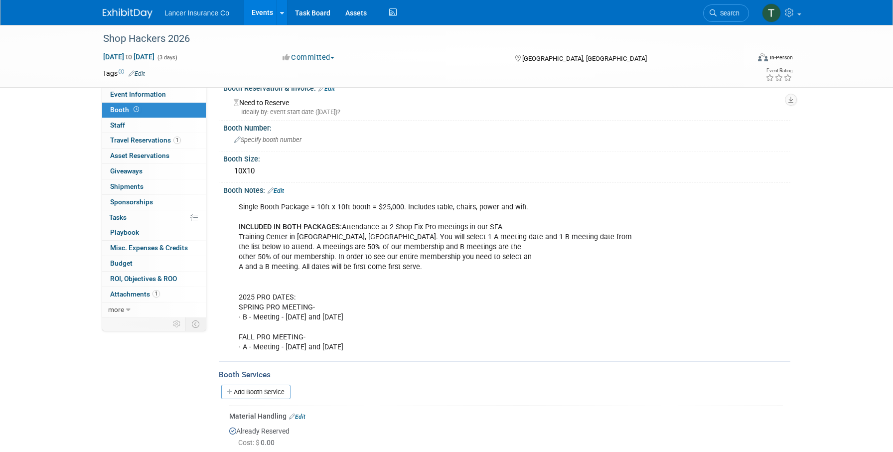
click at [282, 191] on link "Edit" at bounding box center [276, 190] width 16 height 7
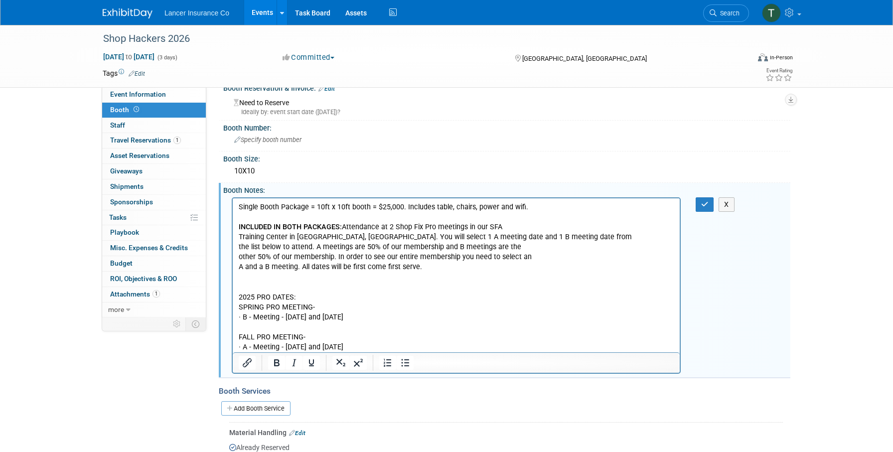
scroll to position [0, 0]
click at [253, 296] on p "Single Booth Package = 10ft x 10ft booth = $25,000. Includes table, chairs, pow…" at bounding box center [456, 277] width 435 height 150
click at [339, 305] on p "Single Booth Package = 10ft x 10ft booth = $25,000. Includes table, chairs, pow…" at bounding box center [456, 277] width 435 height 150
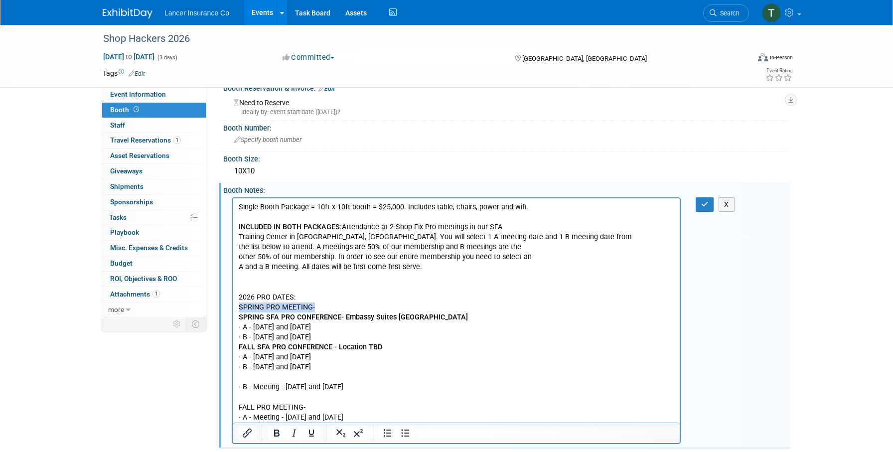
drag, startPoint x: 324, startPoint y: 304, endPoint x: 232, endPoint y: 306, distance: 92.2
click at [233, 306] on html "Single Booth Package = 10ft x 10ft booth = $25,000. Includes table, chairs, pow…" at bounding box center [456, 310] width 447 height 224
drag, startPoint x: 322, startPoint y: 335, endPoint x: 233, endPoint y: 335, distance: 89.2
click at [233, 335] on html "Single Booth Package = 10ft x 10ft booth = $25,000. Includes table, chairs, pow…" at bounding box center [456, 310] width 447 height 224
drag, startPoint x: 332, startPoint y: 327, endPoint x: 236, endPoint y: 325, distance: 96.2
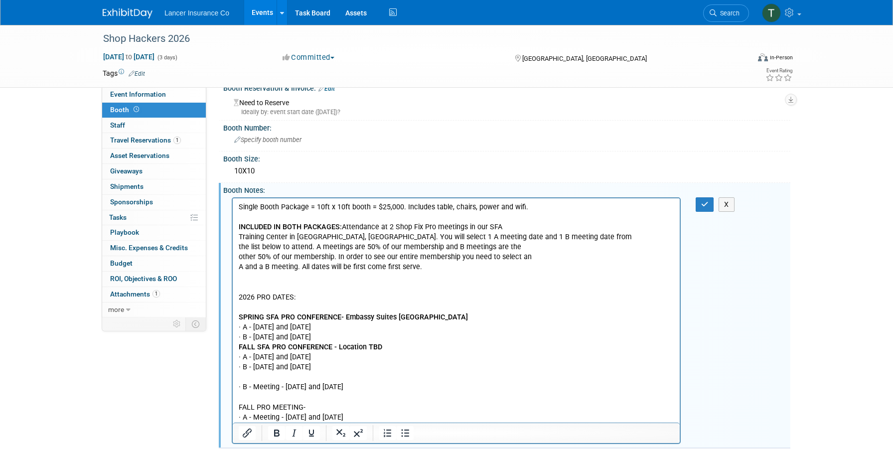
click at [236, 325] on html "Single Booth Package = 10ft x 10ft booth = $25,000. Includes table, chairs, pow…" at bounding box center [456, 310] width 447 height 224
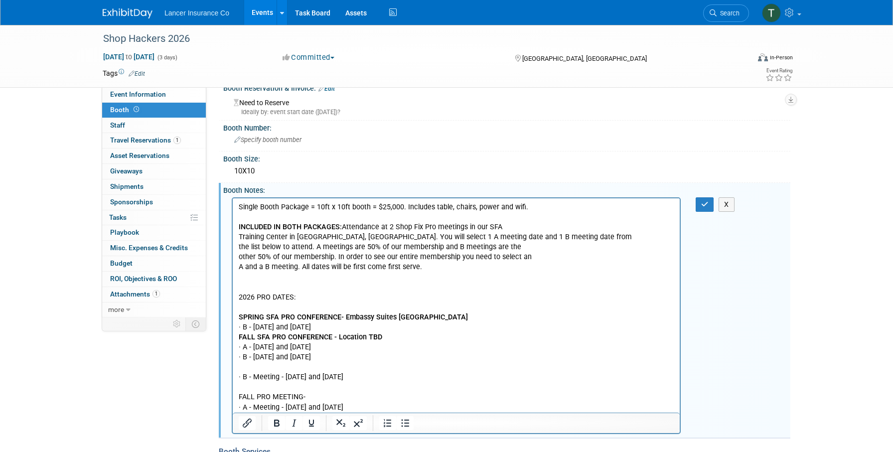
drag, startPoint x: 339, startPoint y: 357, endPoint x: 222, endPoint y: 358, distance: 117.6
click at [233, 358] on html "Single Booth Package = 10ft x 10ft booth = $25,000. Includes table, chairs, pow…" at bounding box center [456, 305] width 447 height 214
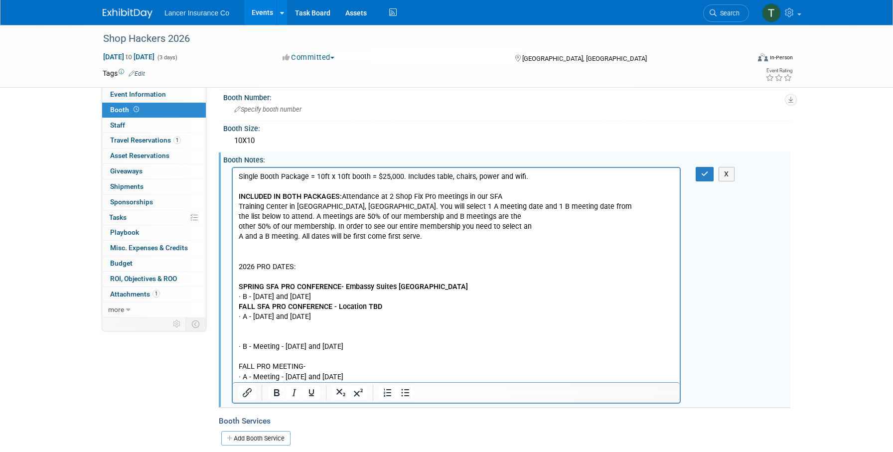
scroll to position [51, 0]
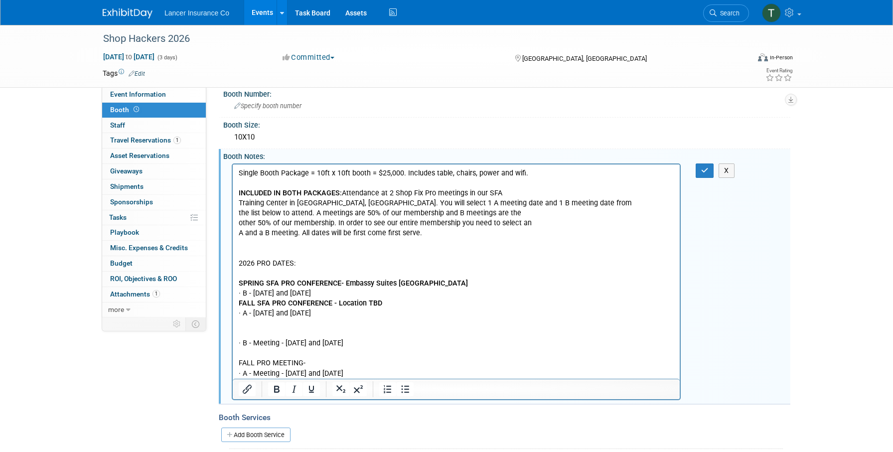
drag, startPoint x: 367, startPoint y: 374, endPoint x: 216, endPoint y: 343, distance: 154.6
click at [233, 343] on html "Single Booth Package = 10ft x 10ft booth = $25,000. Includes table, chairs, pow…" at bounding box center [456, 271] width 447 height 214
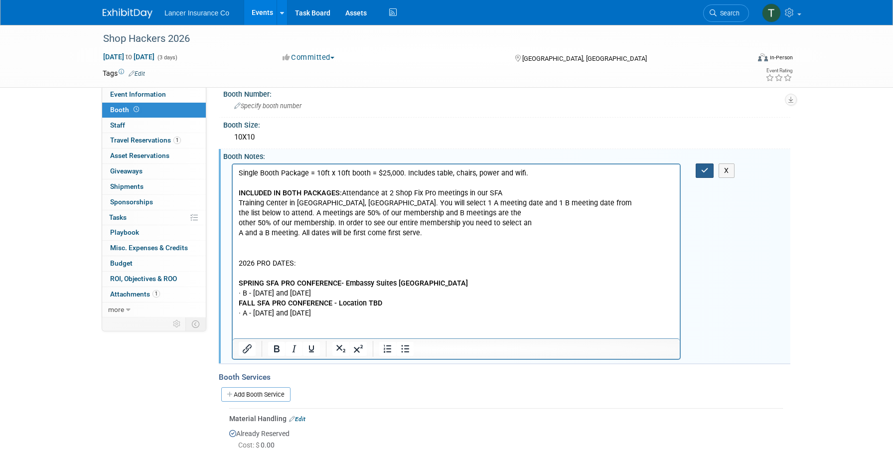
click at [700, 168] on button "button" at bounding box center [704, 170] width 18 height 14
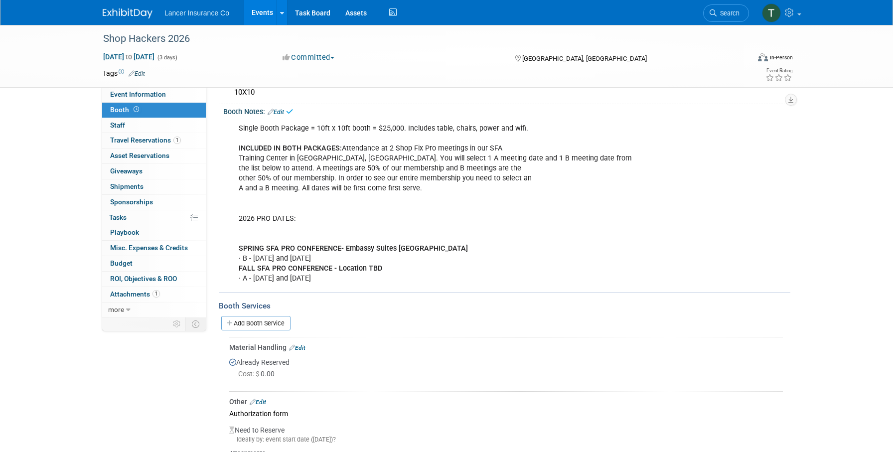
scroll to position [156, 0]
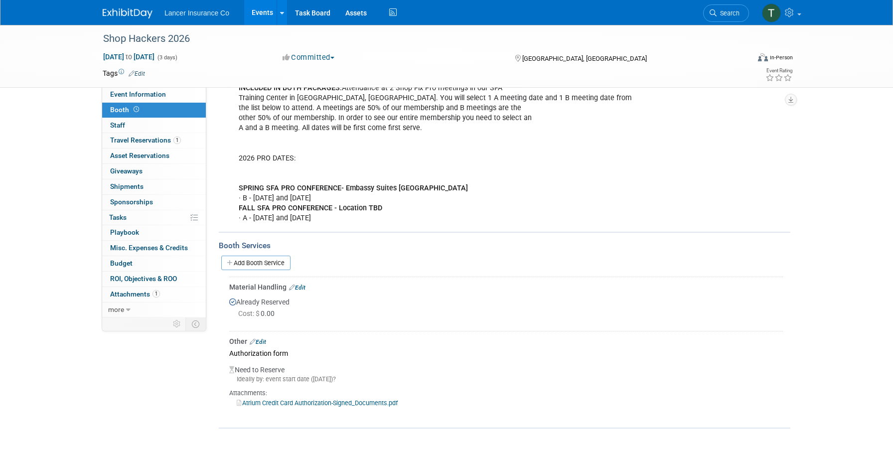
click at [266, 342] on link "Edit" at bounding box center [258, 341] width 16 height 7
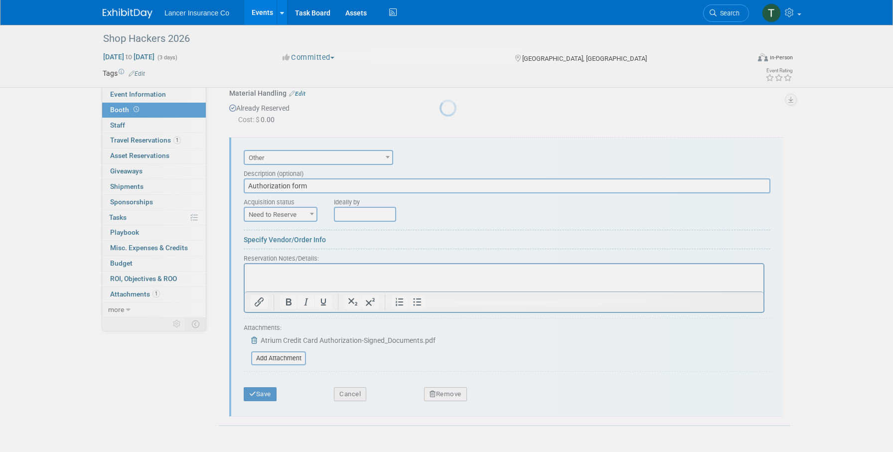
scroll to position [374, 0]
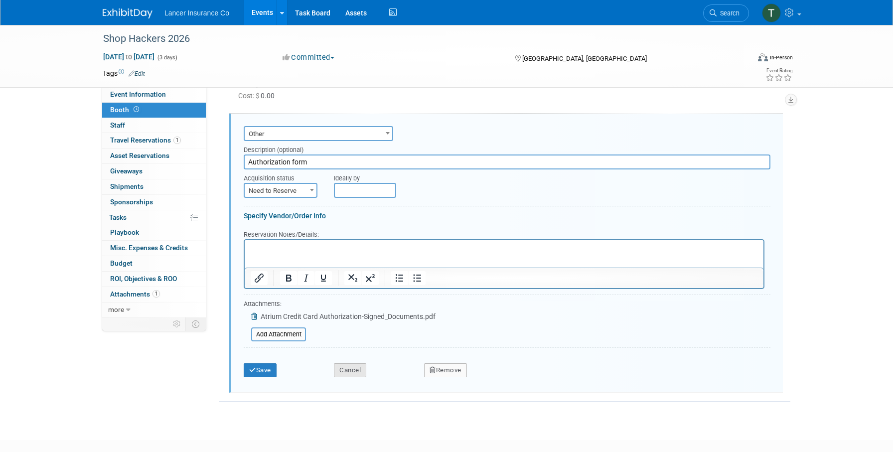
click at [364, 368] on button "Cancel" at bounding box center [350, 370] width 32 height 14
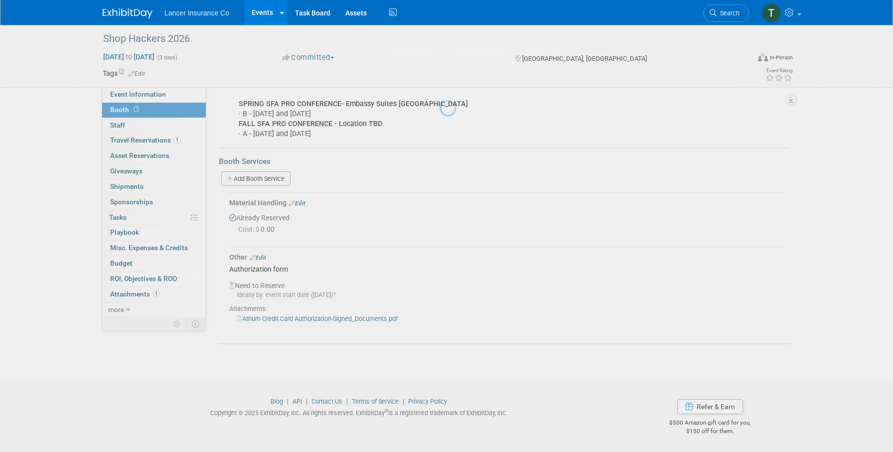
scroll to position [241, 0]
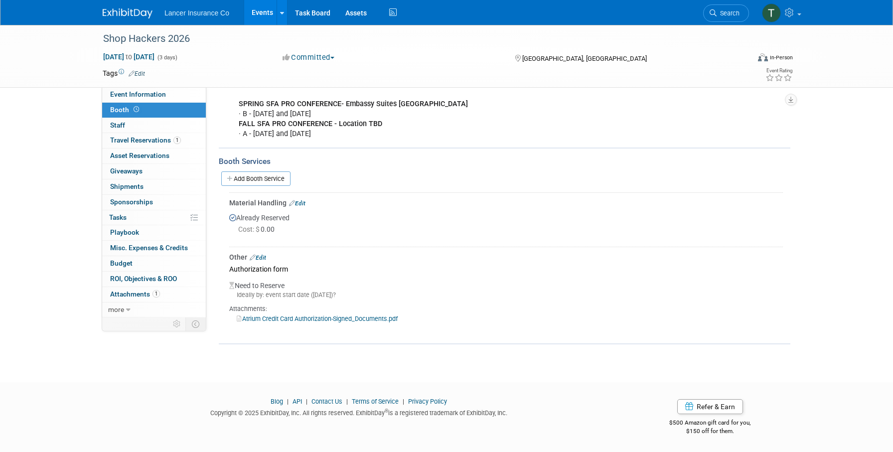
click at [266, 257] on link "Edit" at bounding box center [258, 257] width 16 height 7
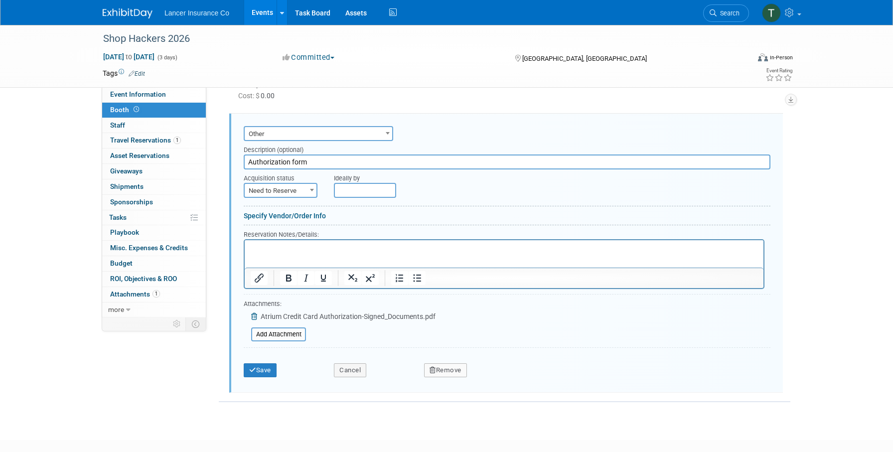
scroll to position [0, 0]
click at [451, 374] on button "Remove" at bounding box center [445, 370] width 43 height 14
click at [491, 374] on link "Yes" at bounding box center [500, 378] width 29 height 16
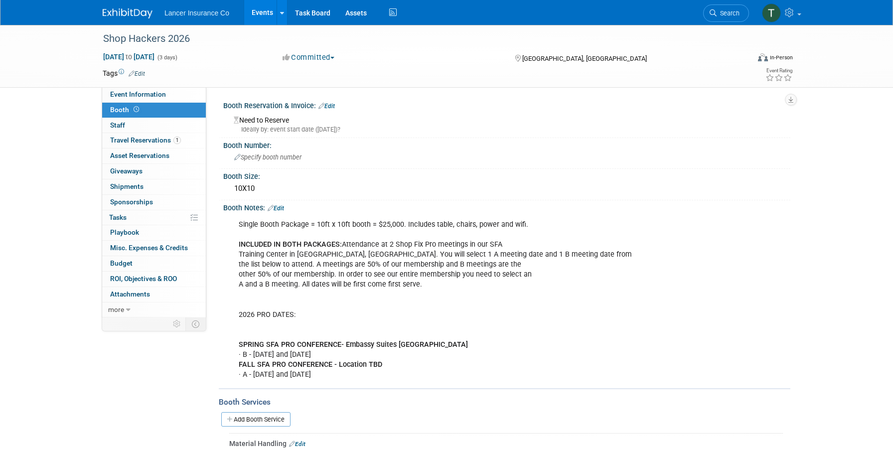
click at [283, 208] on link "Edit" at bounding box center [276, 208] width 16 height 7
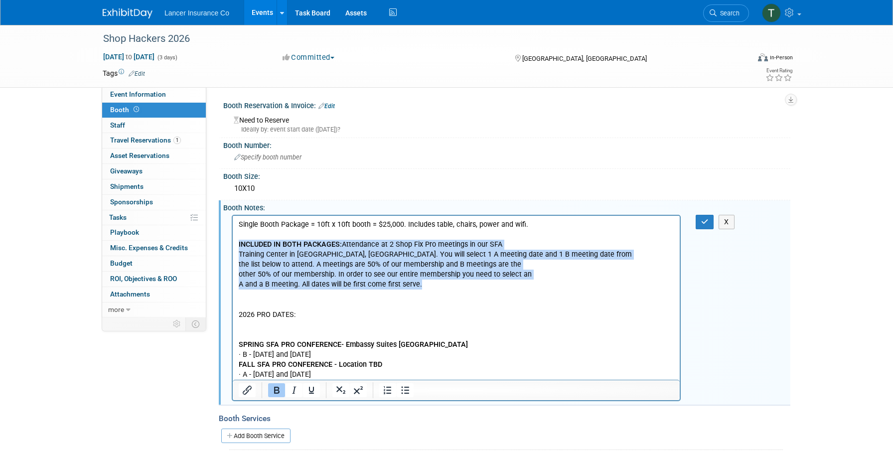
drag, startPoint x: 453, startPoint y: 281, endPoint x: 237, endPoint y: 245, distance: 219.3
click at [237, 245] on html "Single Booth Package = 10ft x 10ft booth = $25,000. Includes table, chairs, pow…" at bounding box center [456, 297] width 447 height 164
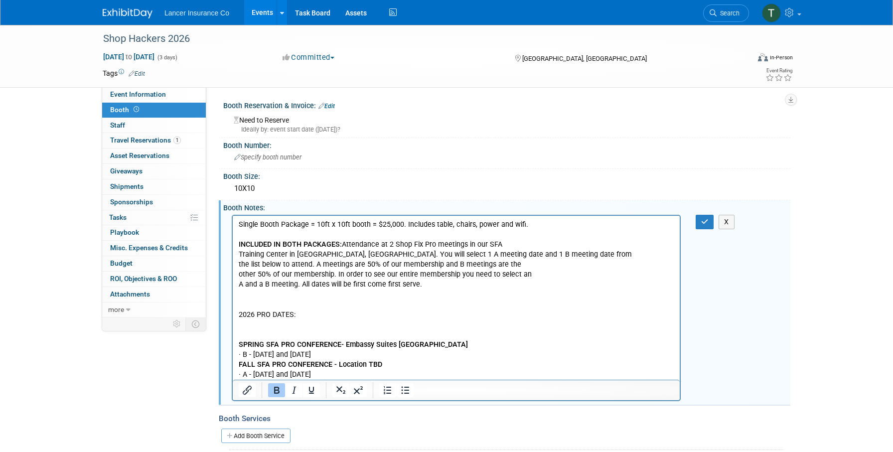
click at [278, 296] on p "Single Booth Package = 10ft x 10ft booth = $25,000. Includes table, chairs, pow…" at bounding box center [456, 299] width 435 height 160
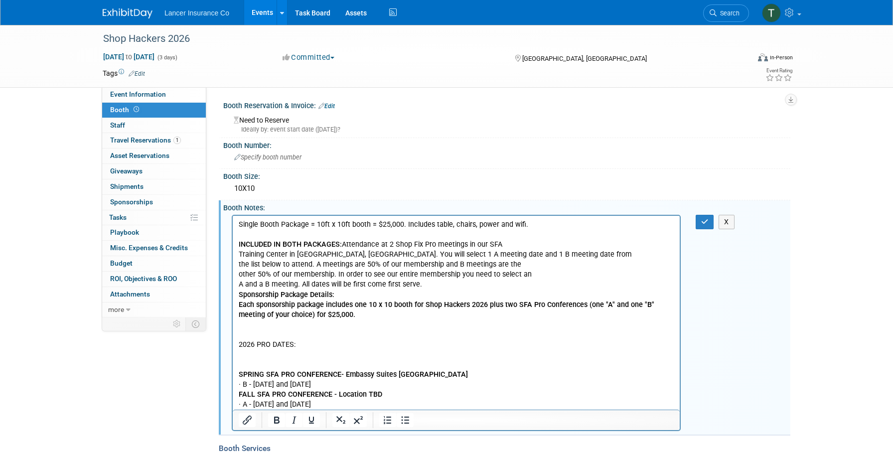
click at [426, 280] on p "Single Booth Package = 10ft x 10ft booth = $25,000. Includes table, chairs, pow…" at bounding box center [456, 254] width 435 height 70
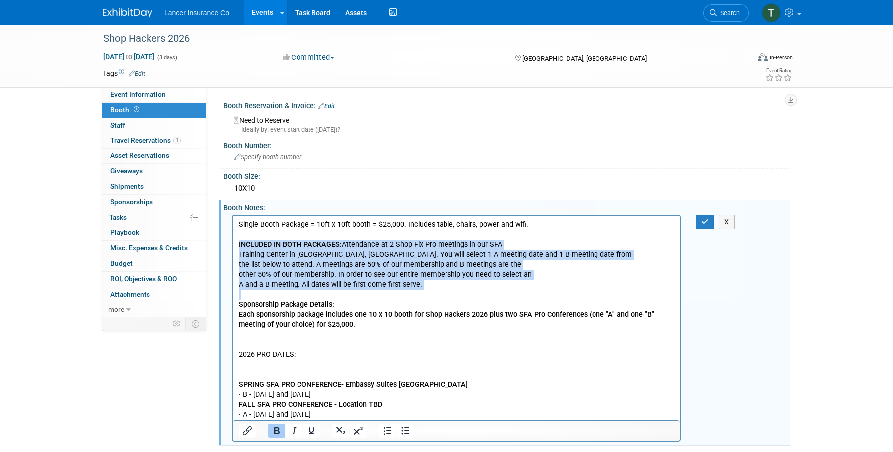
drag, startPoint x: 242, startPoint y: 292, endPoint x: 238, endPoint y: 246, distance: 46.5
click at [238, 246] on html "Single Booth Package = 10ft x 10ft booth = $25,000. Includes table, chairs, pow…" at bounding box center [456, 317] width 447 height 204
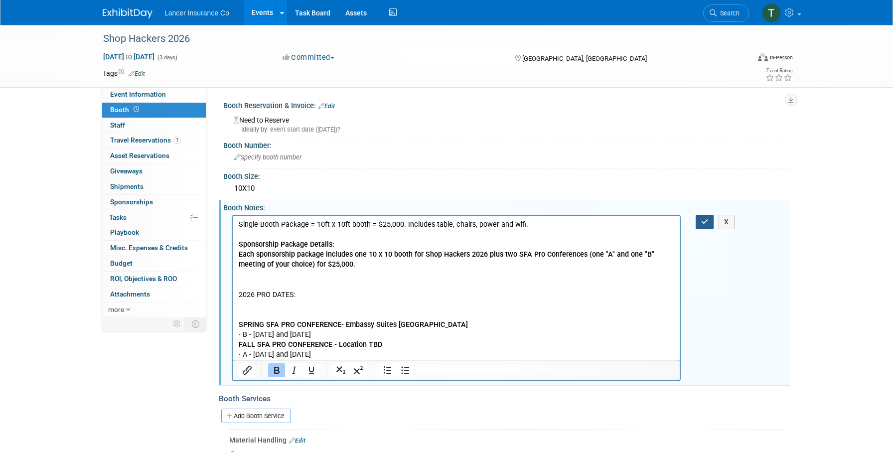
click at [699, 222] on button "button" at bounding box center [704, 222] width 18 height 14
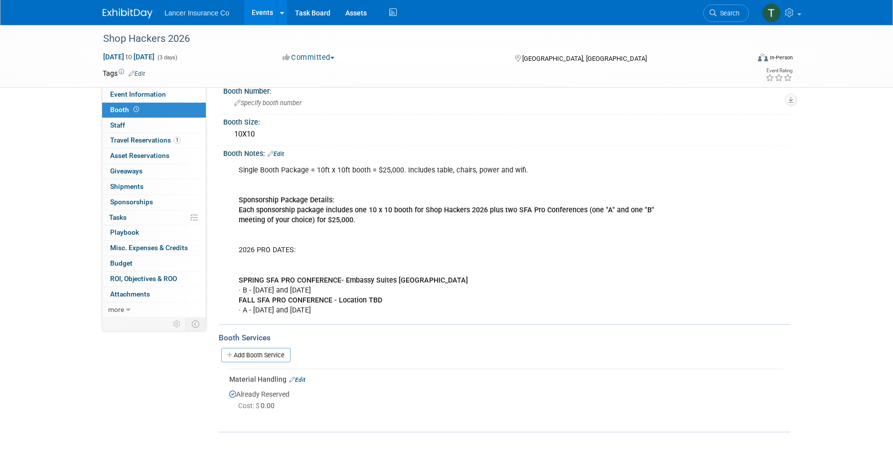
scroll to position [34, 0]
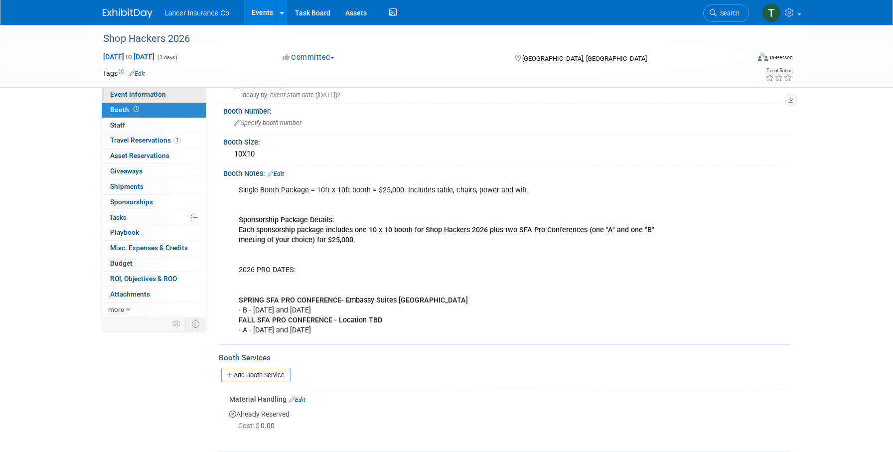
click at [122, 98] on span "Event Information" at bounding box center [138, 94] width 56 height 8
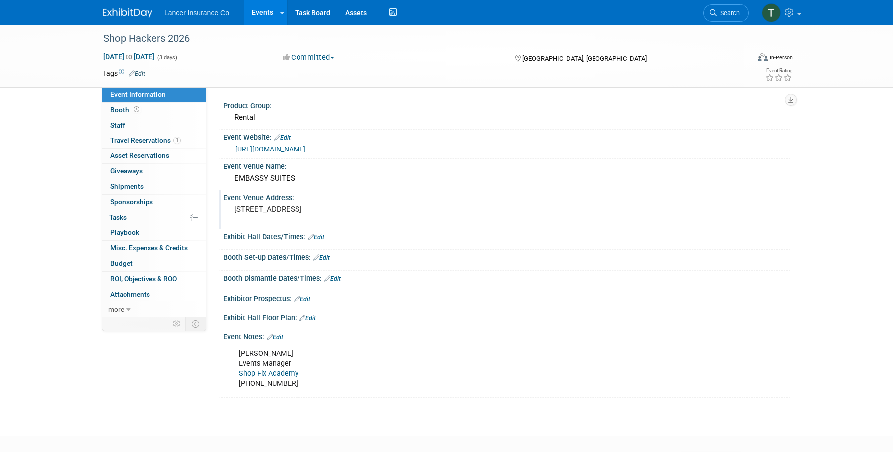
drag, startPoint x: 425, startPoint y: 206, endPoint x: 233, endPoint y: 214, distance: 192.5
click at [233, 214] on div "1200 Conference Center Drive Murfreesboro TN 37129" at bounding box center [341, 213] width 221 height 23
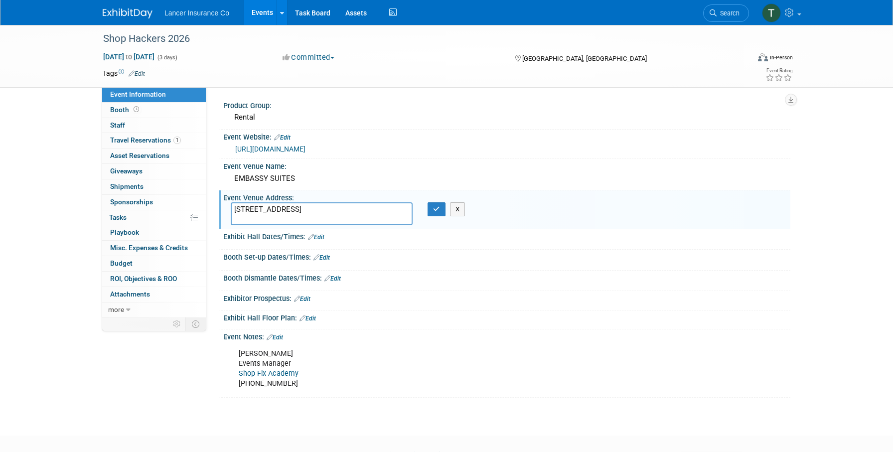
drag, startPoint x: 271, startPoint y: 219, endPoint x: 233, endPoint y: 210, distance: 39.0
click at [233, 210] on textarea "1200 Conference Center Drive Murfreesboro TN 37129" at bounding box center [322, 213] width 182 height 23
click at [434, 212] on icon "button" at bounding box center [436, 209] width 7 height 6
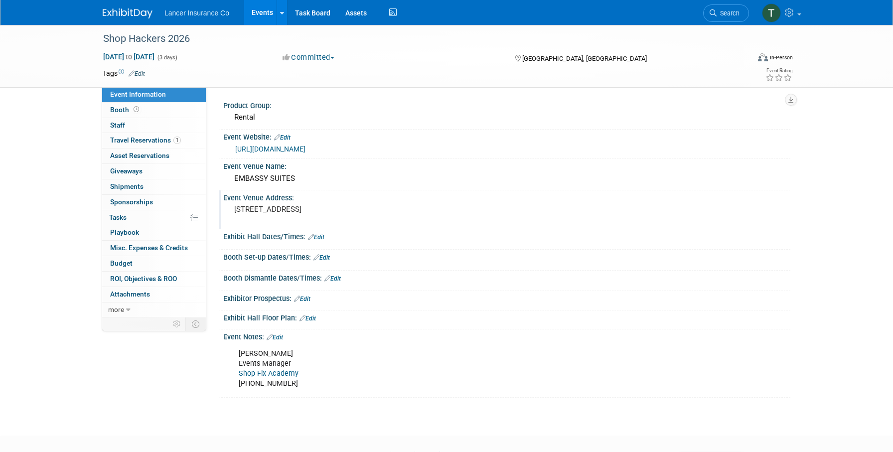
click at [116, 97] on span "Event Information" at bounding box center [138, 94] width 56 height 8
click at [116, 110] on span "Booth" at bounding box center [125, 110] width 31 height 8
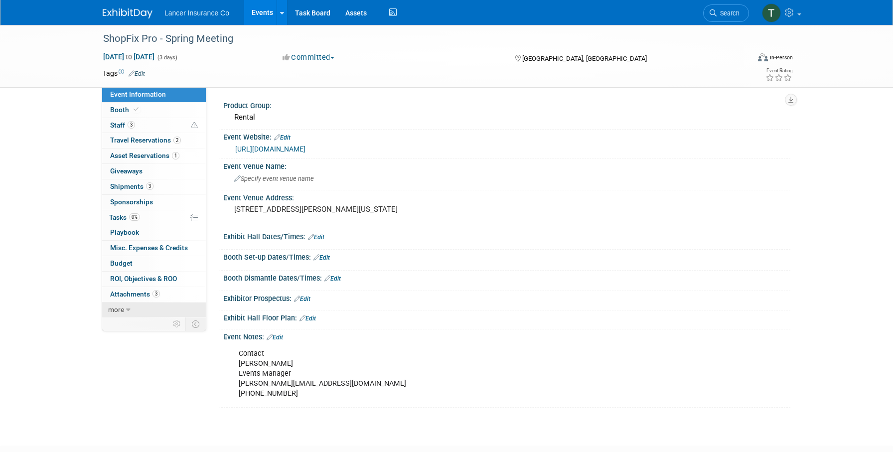
click at [125, 307] on link "more" at bounding box center [154, 309] width 104 height 15
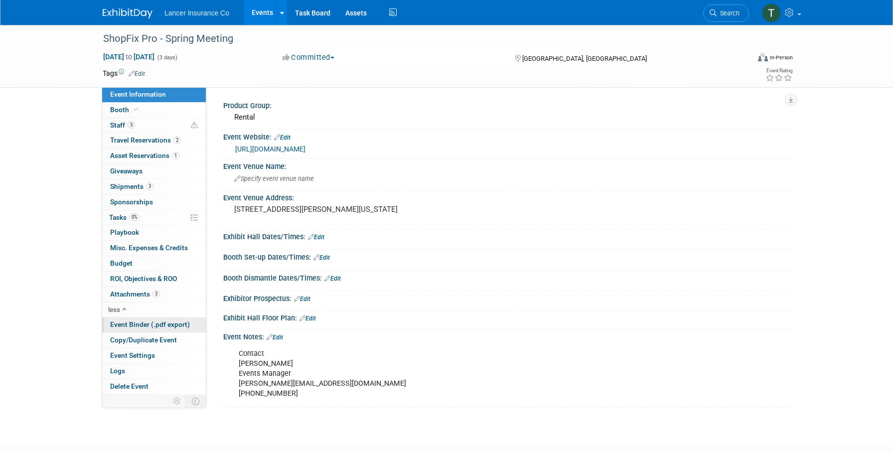
click at [141, 339] on span "Copy/Duplicate Event" at bounding box center [143, 340] width 67 height 8
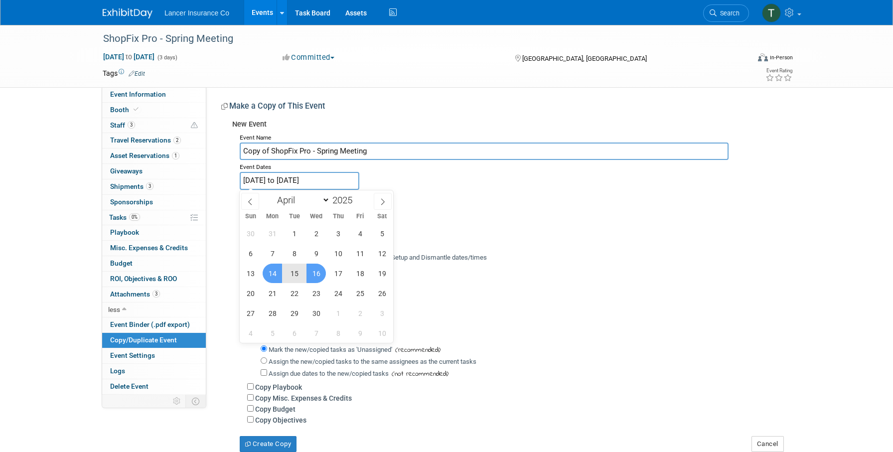
click at [263, 179] on input "[DATE] to [DATE]" at bounding box center [300, 180] width 120 height 17
click at [357, 196] on span at bounding box center [356, 197] width 7 height 6
type input "2026"
click at [319, 231] on span "1" at bounding box center [315, 233] width 19 height 19
click at [335, 231] on span "2" at bounding box center [337, 233] width 19 height 19
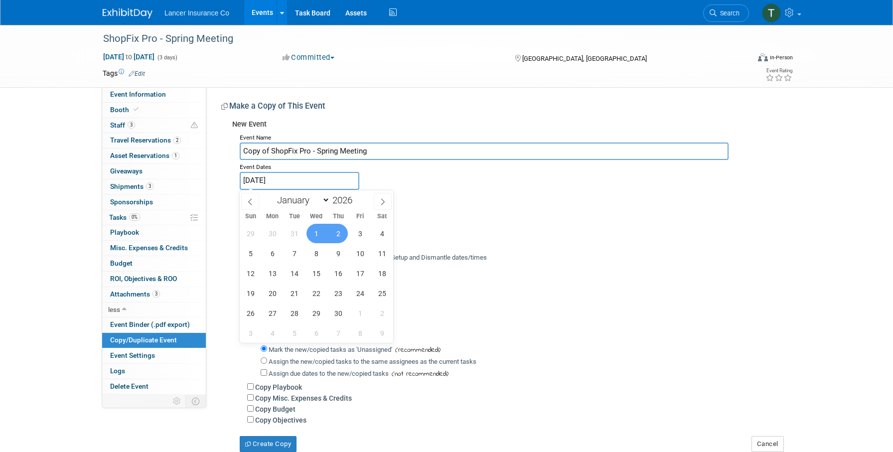
type input "[DATE] to [DATE]"
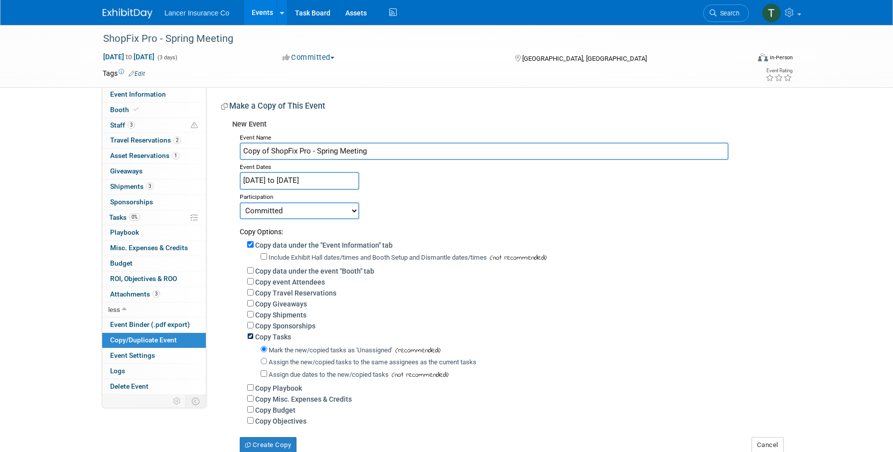
click at [250, 339] on input "Copy Tasks" at bounding box center [250, 336] width 6 height 6
checkbox input "false"
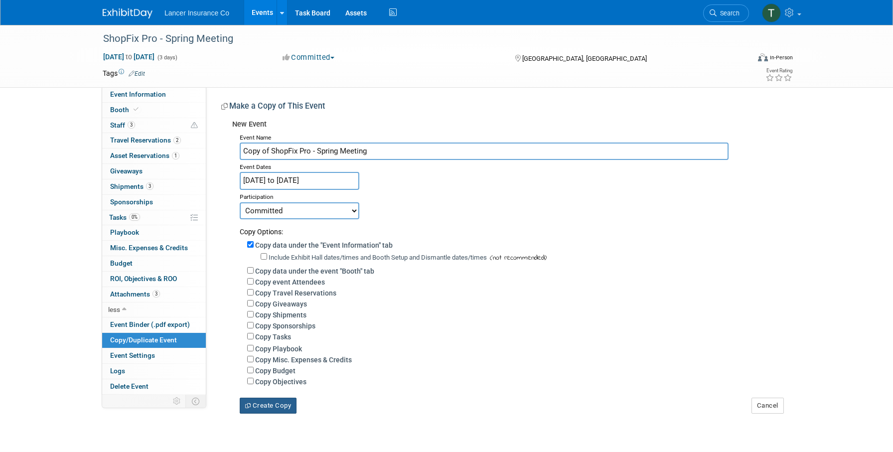
click at [268, 403] on button "Create Copy" at bounding box center [268, 406] width 57 height 16
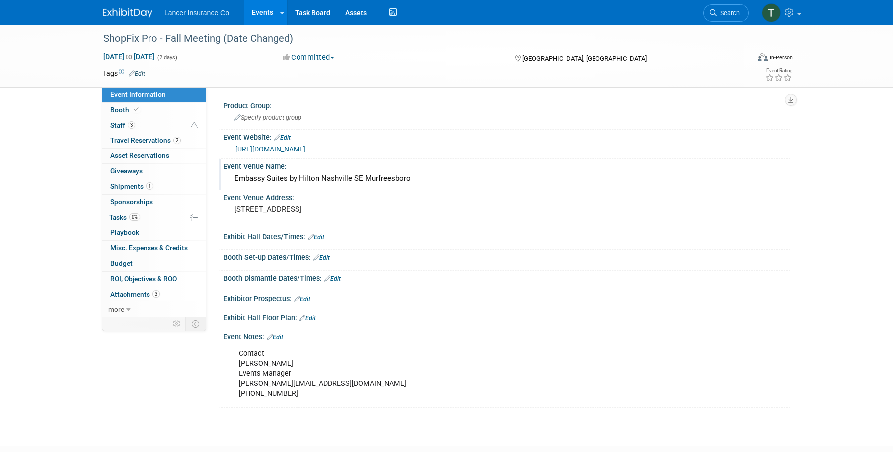
drag, startPoint x: 410, startPoint y: 178, endPoint x: 233, endPoint y: 178, distance: 176.9
click at [233, 178] on div "Embassy Suites by Hilton Nashville SE Murfreesboro" at bounding box center [507, 178] width 552 height 15
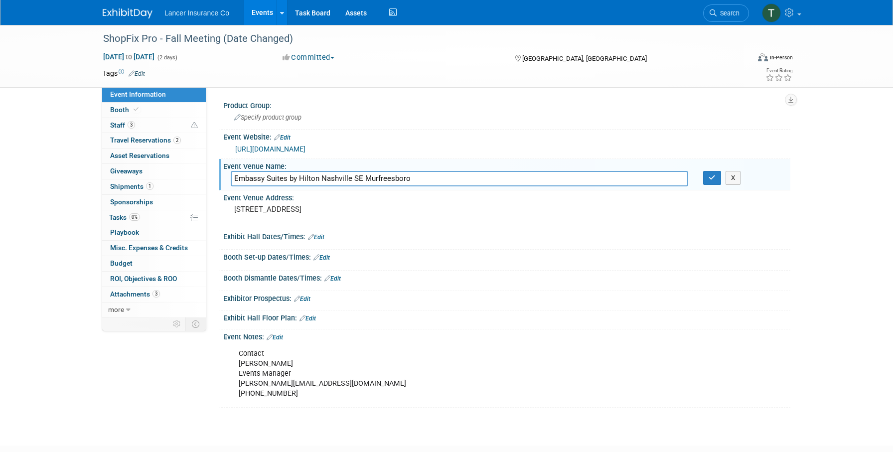
drag, startPoint x: 413, startPoint y: 177, endPoint x: 232, endPoint y: 174, distance: 180.9
click at [232, 174] on input "Embassy Suites by Hilton Nashville SE Murfreesboro" at bounding box center [459, 178] width 457 height 15
click at [397, 170] on div "Event Venue Name:" at bounding box center [506, 165] width 567 height 12
drag, startPoint x: 302, startPoint y: 181, endPoint x: 577, endPoint y: 1, distance: 328.3
click at [0, 0] on body "Lancer Insurance Co Events Add Event Bulk Upload Events Shareable Event Boards …" at bounding box center [446, 226] width 893 height 452
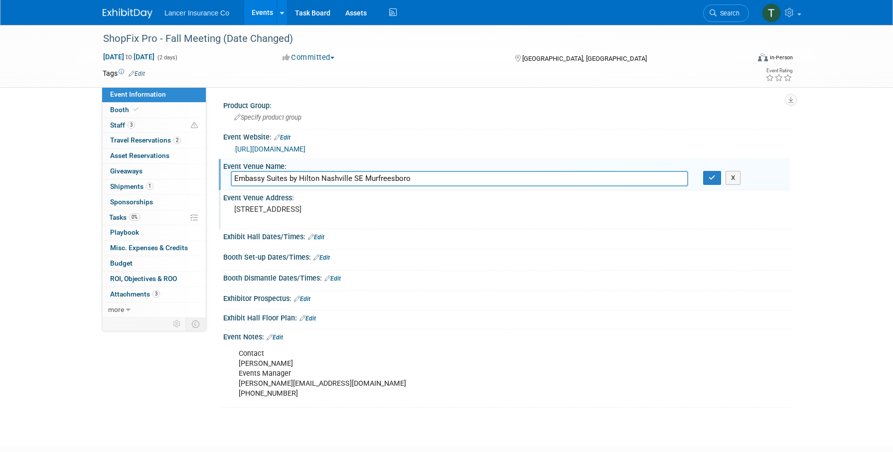
click at [314, 214] on pre "[STREET_ADDRESS]" at bounding box center [341, 209] width 214 height 9
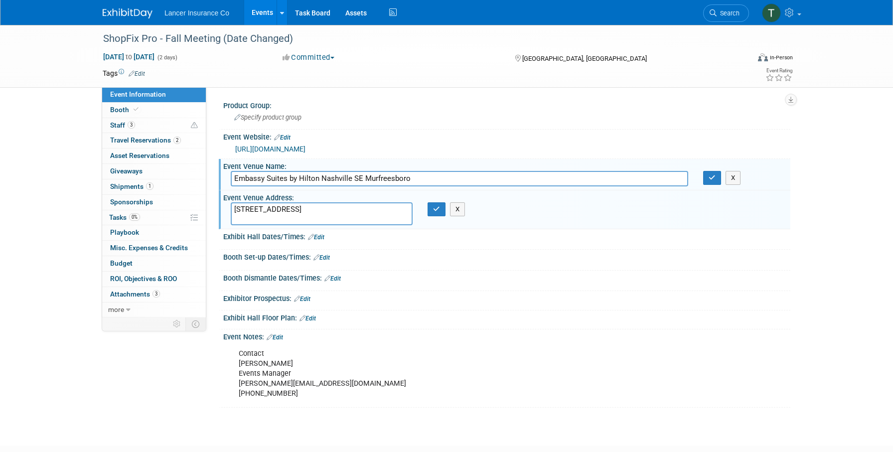
drag, startPoint x: 320, startPoint y: 221, endPoint x: 231, endPoint y: 207, distance: 90.3
click at [231, 207] on textarea "[STREET_ADDRESS]" at bounding box center [322, 213] width 182 height 23
click at [119, 310] on span "more" at bounding box center [116, 309] width 16 height 8
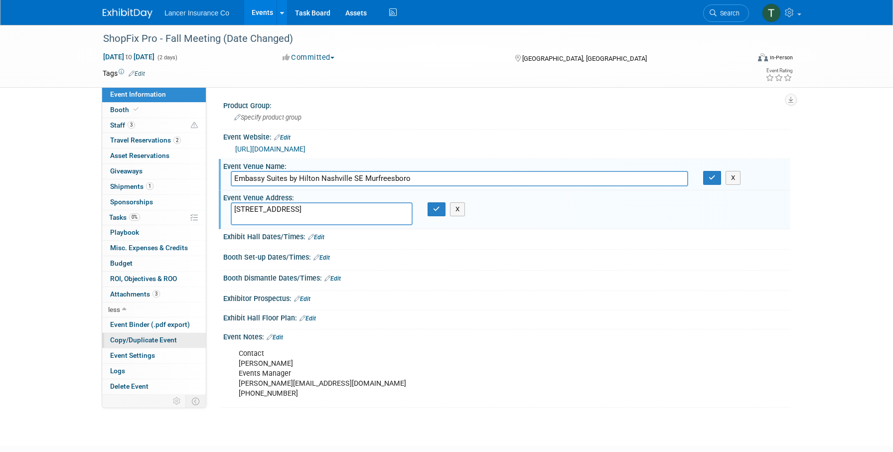
click at [127, 342] on span "Copy/Duplicate Event" at bounding box center [143, 340] width 67 height 8
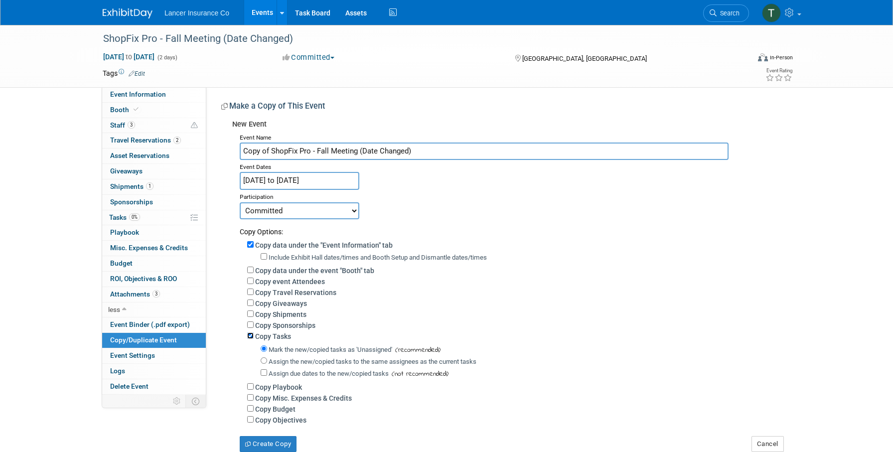
click at [250, 336] on input "Copy Tasks" at bounding box center [250, 335] width 6 height 6
checkbox input "false"
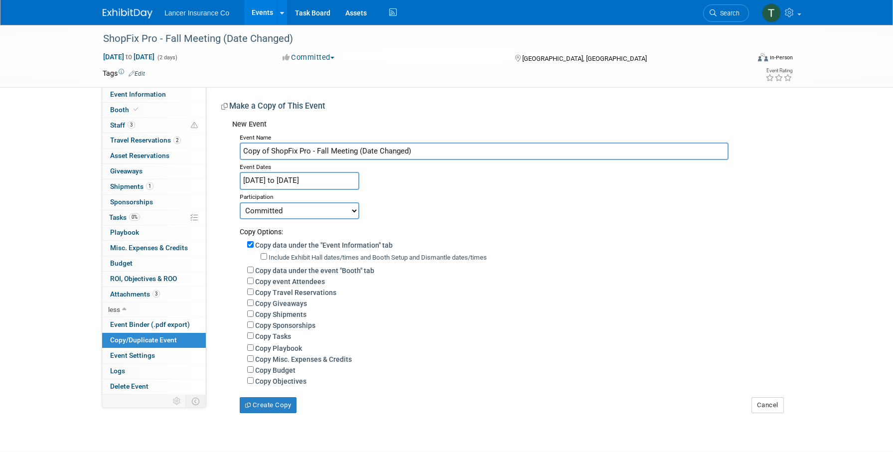
drag, startPoint x: 270, startPoint y: 152, endPoint x: 236, endPoint y: 149, distance: 33.5
click at [236, 149] on div "Event Name Copy of ShopFix Pro - Fall Meeting (Date Changed) Event Dates [DATE]…" at bounding box center [507, 272] width 551 height 282
drag, startPoint x: 399, startPoint y: 154, endPoint x: 333, endPoint y: 150, distance: 65.9
click at [333, 150] on input "ShopFix Pro - Fall Meeting (Date Changed)" at bounding box center [484, 150] width 489 height 17
type input "ShopFix Pro - Fall Meeting"
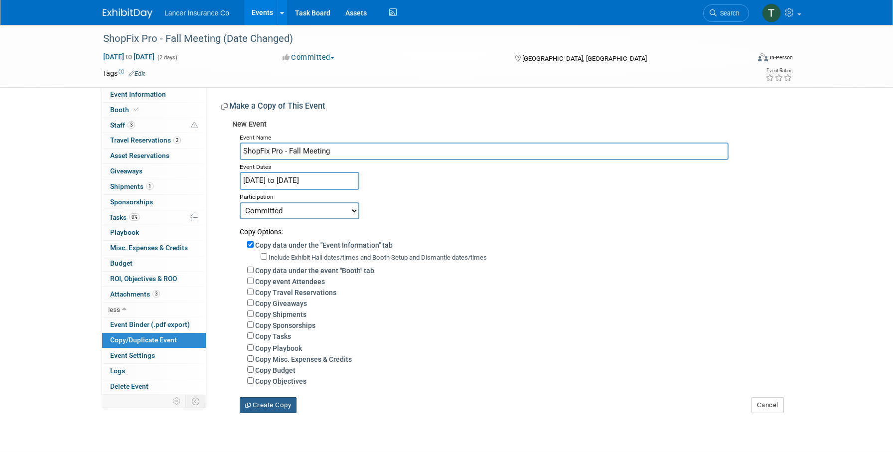
click at [269, 406] on button "Create Copy" at bounding box center [268, 405] width 57 height 16
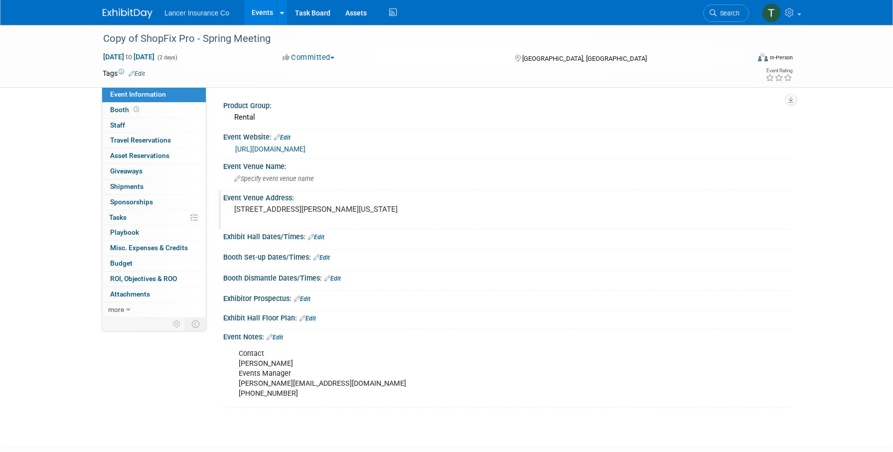
click at [282, 214] on pre "[STREET_ADDRESS][PERSON_NAME][US_STATE]" at bounding box center [341, 209] width 214 height 9
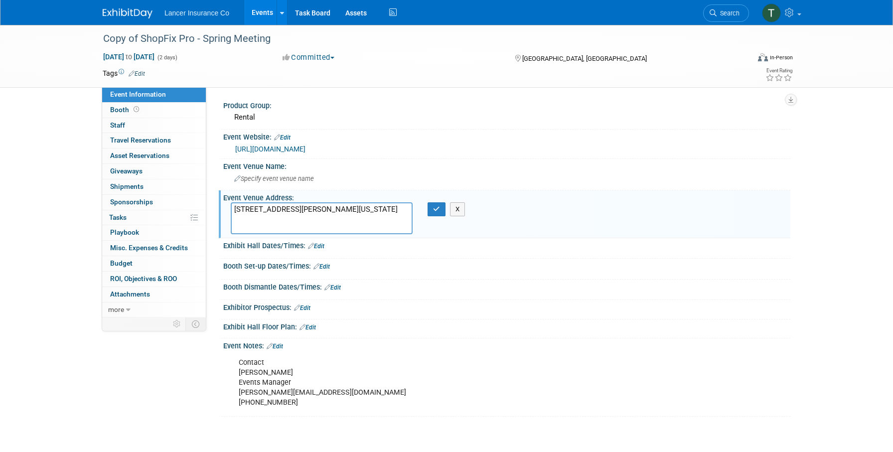
drag, startPoint x: 289, startPoint y: 226, endPoint x: 211, endPoint y: 213, distance: 79.9
click at [211, 213] on div "Product Group: [GEOGRAPHIC_DATA] Event Website: Edit [URL][DOMAIN_NAME] Event V…" at bounding box center [498, 202] width 584 height 230
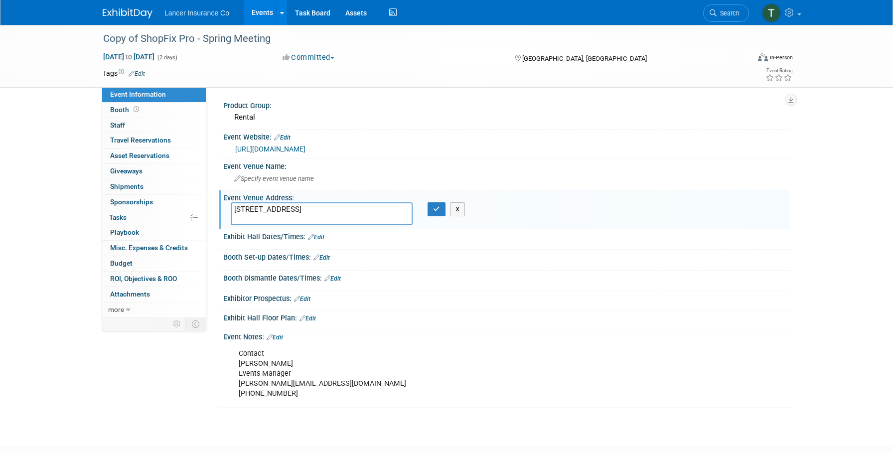
type textarea "[STREET_ADDRESS]"
click at [268, 179] on span "Specify event venue name" at bounding box center [274, 178] width 80 height 7
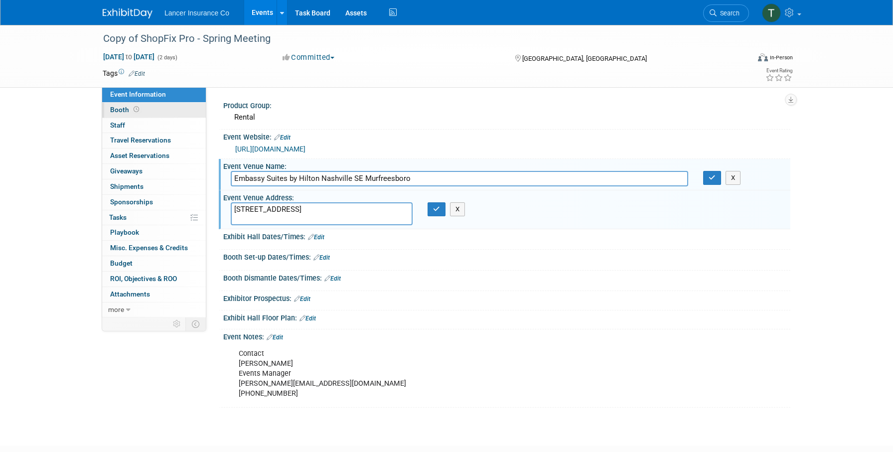
type input "Embassy Suites by Hilton Nashville SE Murfreesboro"
click at [117, 115] on link "Booth" at bounding box center [154, 110] width 104 height 15
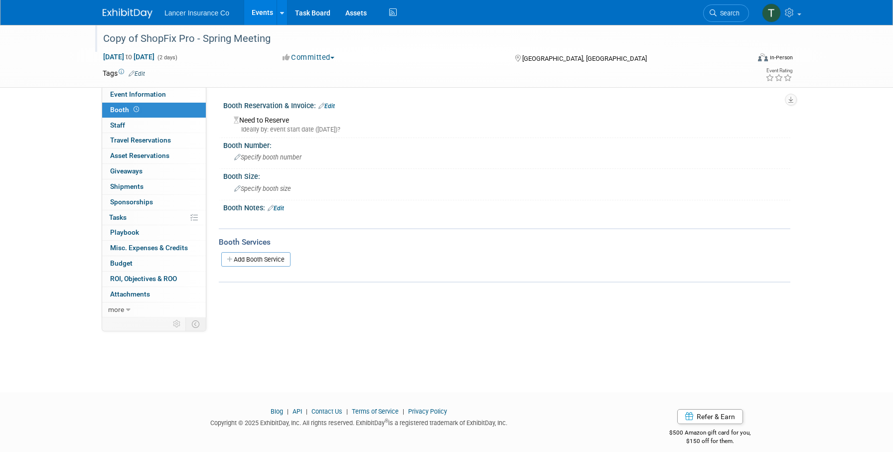
click at [139, 36] on div "Copy of ShopFix Pro - Spring Meeting" at bounding box center [417, 39] width 634 height 18
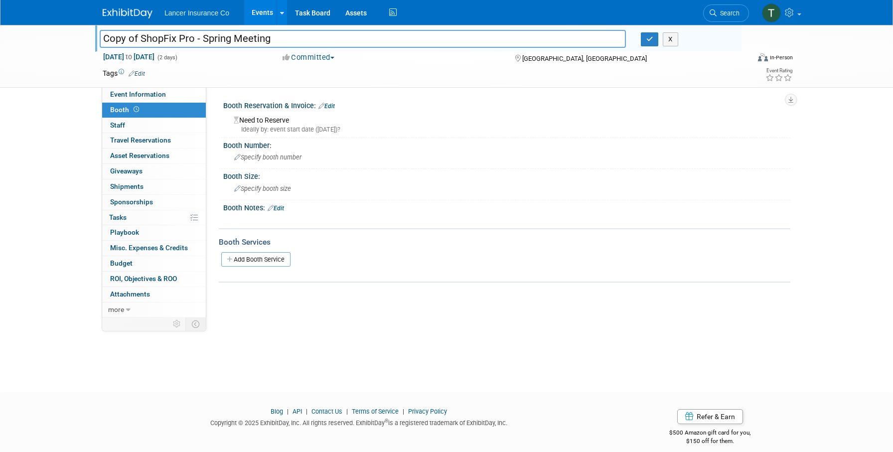
drag, startPoint x: 140, startPoint y: 42, endPoint x: 79, endPoint y: 33, distance: 61.4
click at [79, 33] on div "Copy of ShopFix Pro - Spring Meeting Copy of ShopFix Pro - Spring Meeting X Apr…" at bounding box center [446, 56] width 893 height 63
type input "ShopFix Pro - Spring Meeting"
click at [646, 42] on icon "button" at bounding box center [649, 39] width 7 height 6
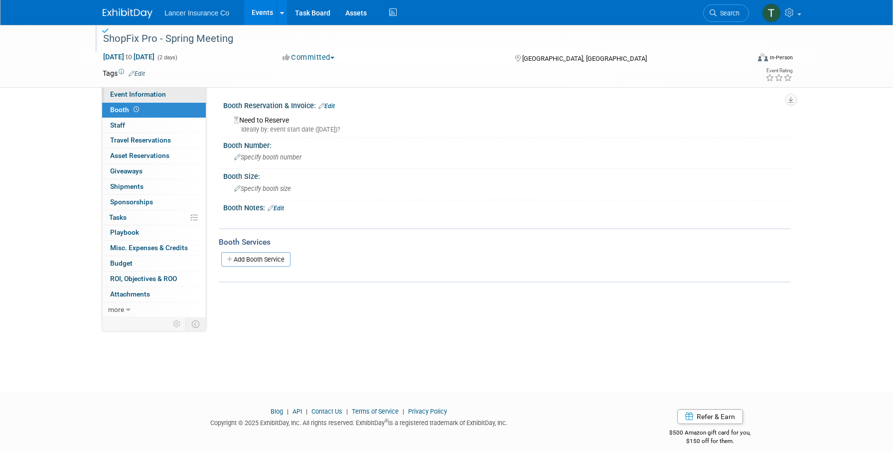
click at [139, 90] on link "Event Information" at bounding box center [154, 94] width 104 height 15
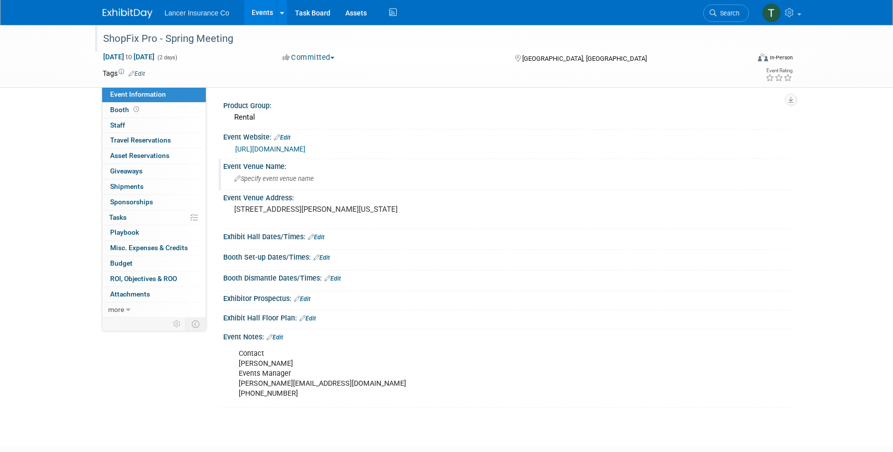
click at [281, 175] on span "Specify event venue name" at bounding box center [274, 178] width 80 height 7
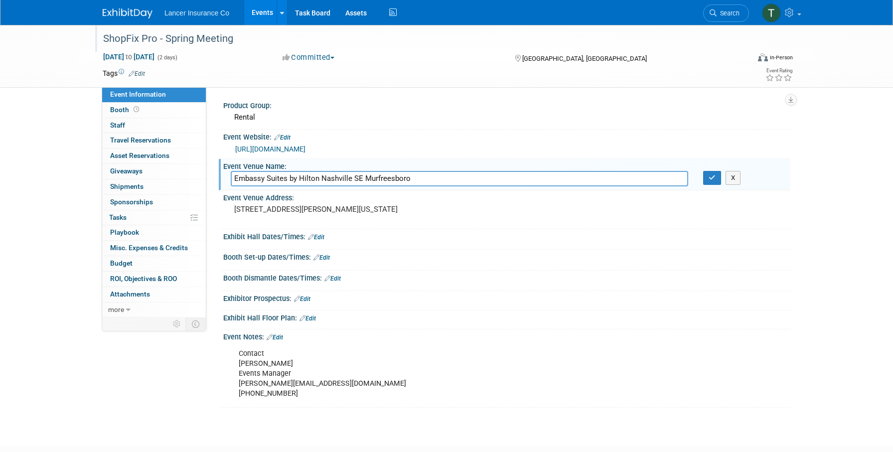
type input "Embassy Suites by Hilton Nashville SE Murfreesboro"
click at [290, 214] on pre "3501 Mallory Lane Franklin, Tennessee, 37067 United States" at bounding box center [341, 209] width 214 height 9
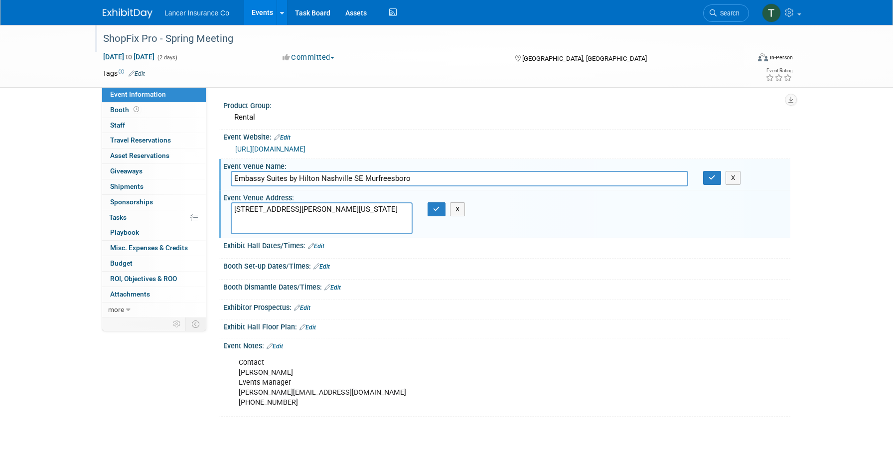
drag, startPoint x: 301, startPoint y: 230, endPoint x: 219, endPoint y: 194, distance: 89.0
click at [219, 194] on div "Event Venue Address: 3501 Mallory Lane Franklin, Tennessee, 37067 United States…" at bounding box center [504, 213] width 571 height 47
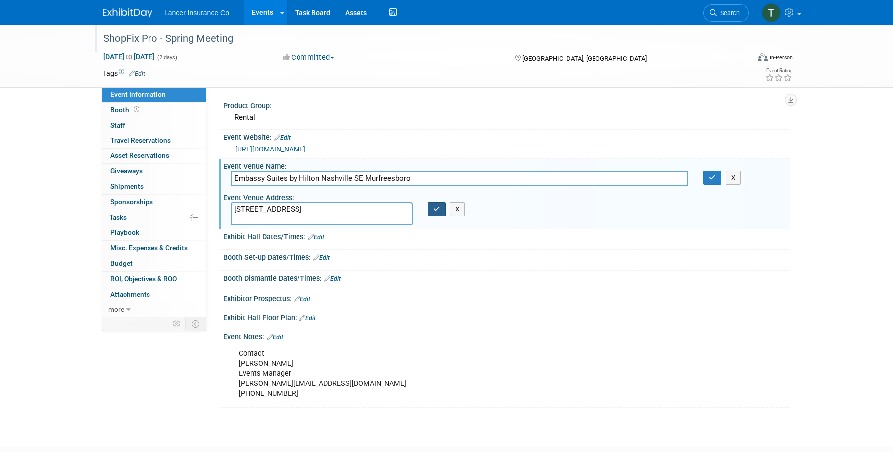
type textarea "[STREET_ADDRESS]"
click at [436, 213] on button "button" at bounding box center [436, 209] width 18 height 14
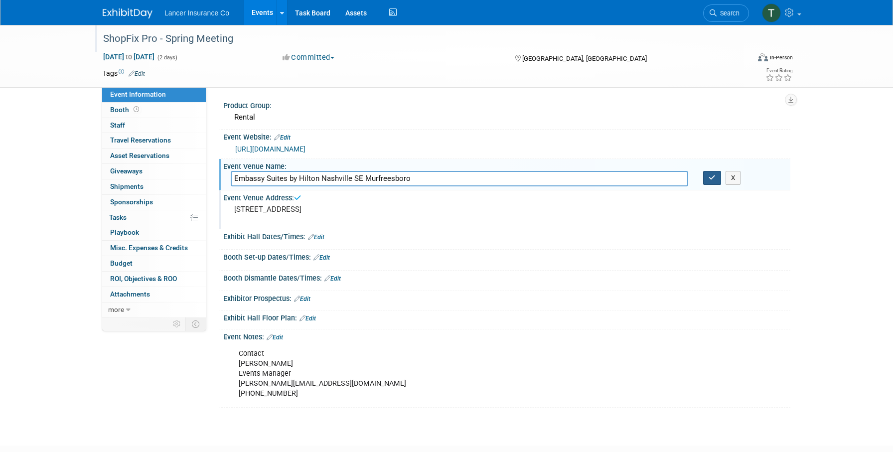
click at [711, 177] on icon "button" at bounding box center [711, 177] width 7 height 6
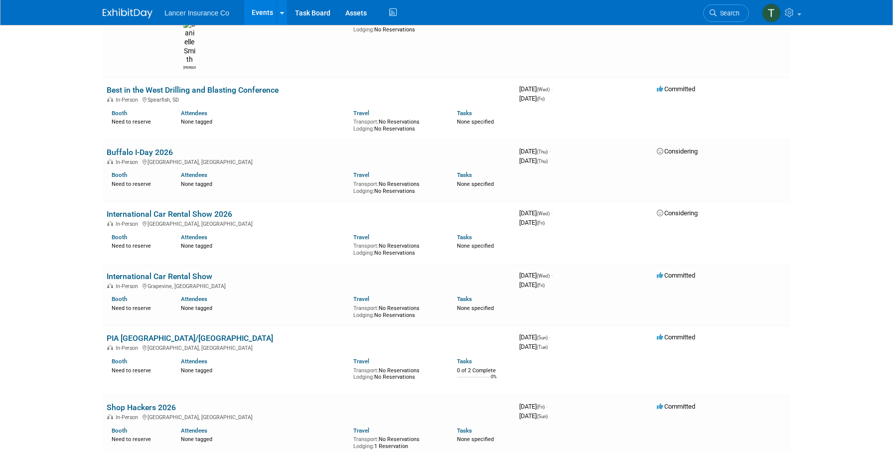
scroll to position [979, 0]
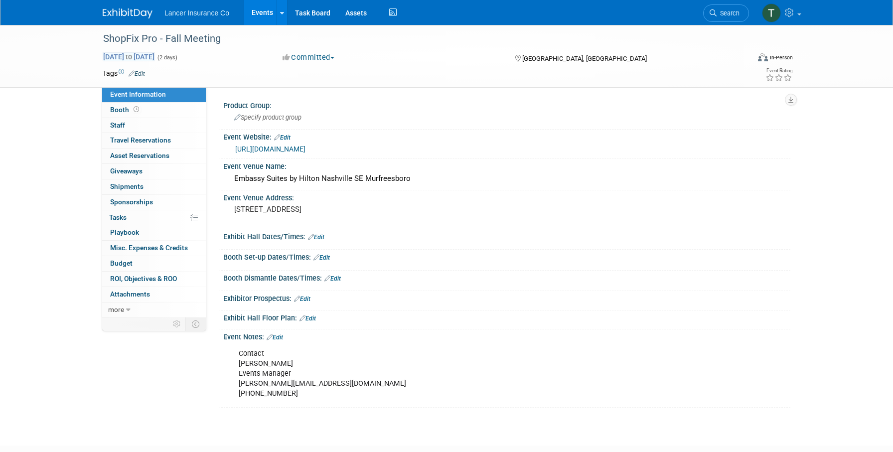
click at [155, 54] on span "[DATE] to [DATE]" at bounding box center [129, 56] width 52 height 9
select select "9"
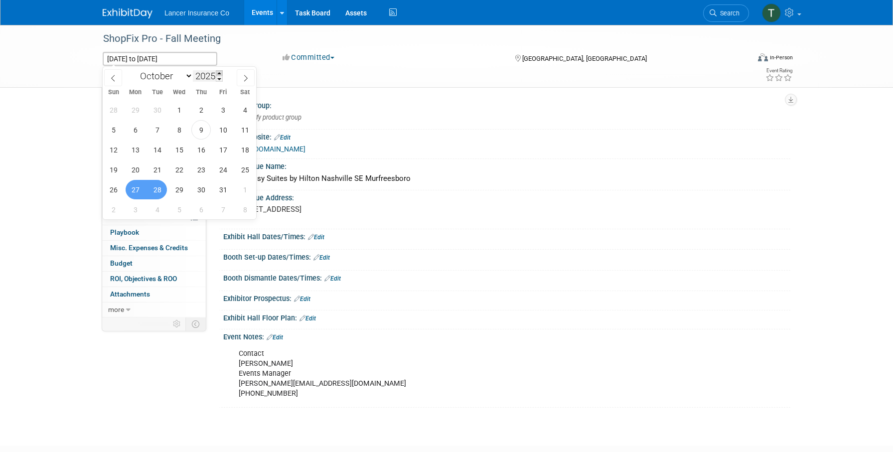
click at [219, 72] on span at bounding box center [219, 73] width 7 height 6
type input "2026"
click at [140, 189] on span "26" at bounding box center [135, 189] width 19 height 19
type input "[DATE]"
click at [159, 190] on span "27" at bounding box center [156, 189] width 19 height 19
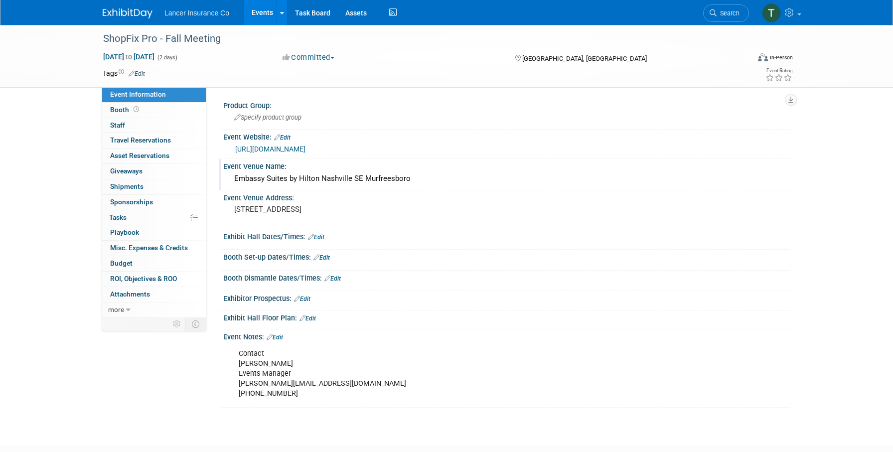
click at [329, 181] on div "Embassy Suites by Hilton Nashville SE Murfreesboro" at bounding box center [507, 178] width 552 height 15
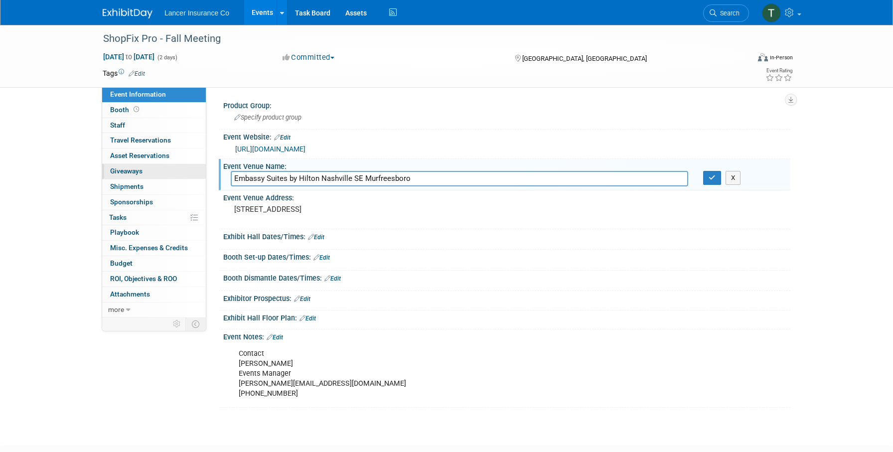
drag, startPoint x: 414, startPoint y: 177, endPoint x: 189, endPoint y: 175, distance: 225.2
click at [189, 175] on div "Event Information Event Info Booth Booth 0 Staff 0 Staff 0 Travel Reservations …" at bounding box center [446, 216] width 702 height 383
drag, startPoint x: 330, startPoint y: 218, endPoint x: 219, endPoint y: 209, distance: 111.4
click at [219, 209] on div "Event Venue Address: 1200 Conference Center Boulevard, Murfreesboro, TN 37129" at bounding box center [504, 209] width 571 height 38
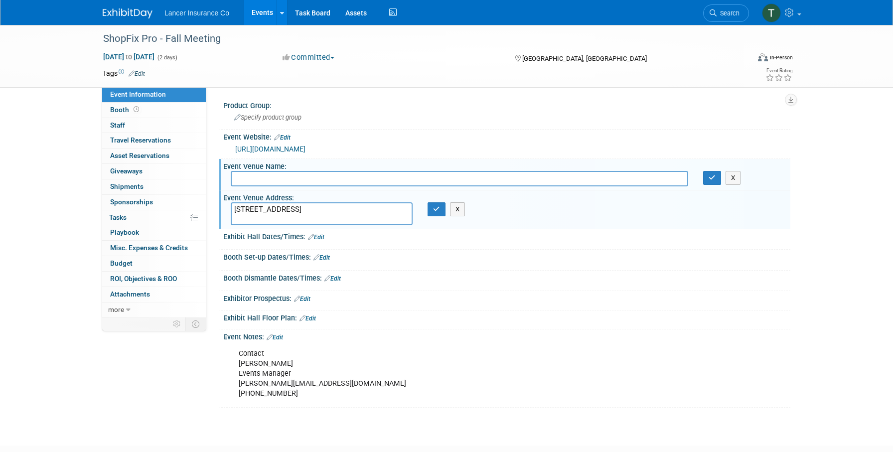
drag, startPoint x: 329, startPoint y: 216, endPoint x: 211, endPoint y: 205, distance: 118.6
click at [211, 206] on div "Product Group: Specify product group Event Website: Edit https://shopfix.traini…" at bounding box center [498, 202] width 584 height 230
type textarea "TBD"
click at [439, 208] on icon "button" at bounding box center [436, 209] width 7 height 6
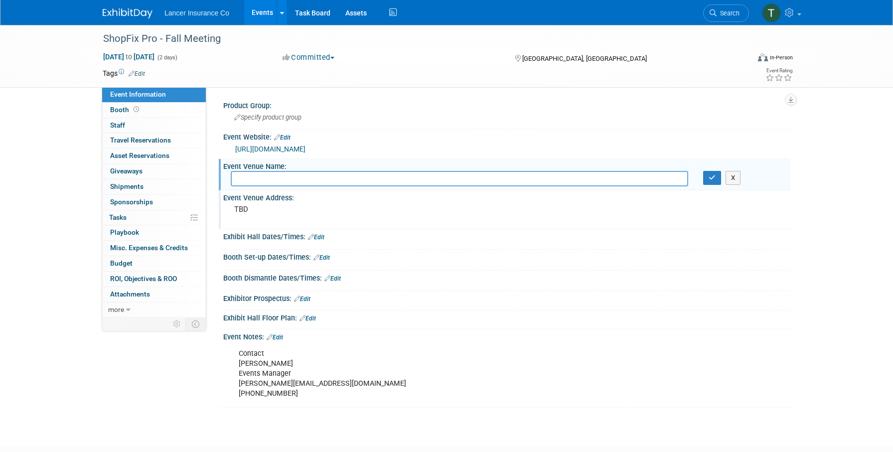
click at [352, 177] on input "text" at bounding box center [459, 178] width 457 height 15
type input "TBD"
click at [717, 175] on button "button" at bounding box center [712, 178] width 18 height 14
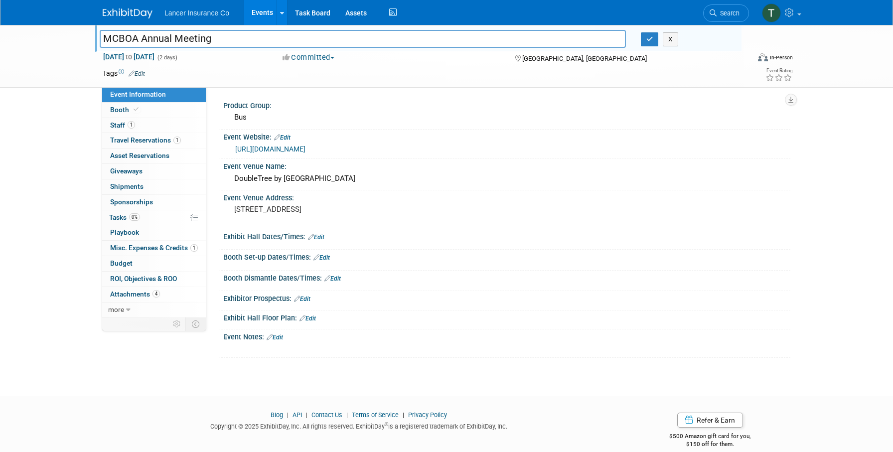
click at [264, 9] on link "Events" at bounding box center [262, 12] width 36 height 25
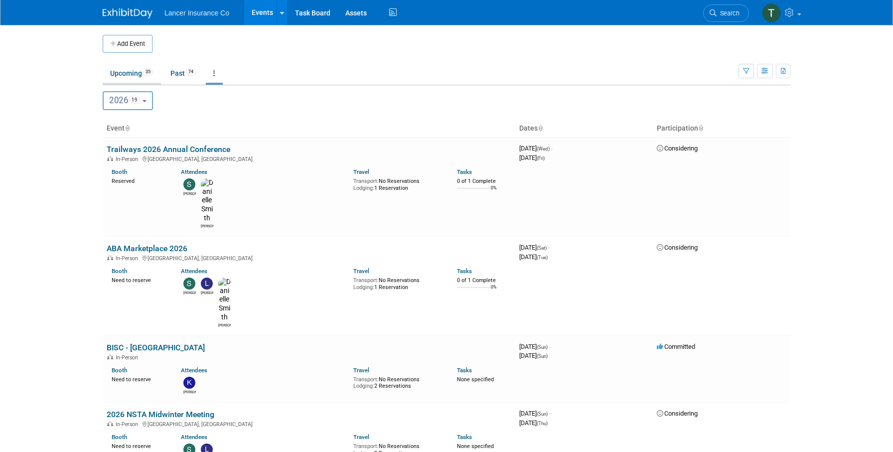
click at [126, 75] on link "Upcoming 35" at bounding box center [132, 73] width 58 height 19
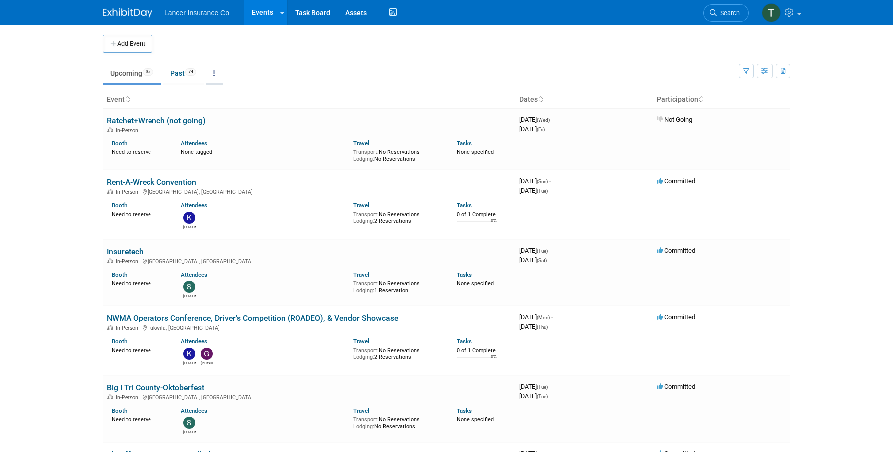
click at [223, 72] on link at bounding box center [214, 73] width 17 height 19
click at [228, 111] on link "Grouped Annually Events grouped by year" at bounding box center [245, 118] width 79 height 22
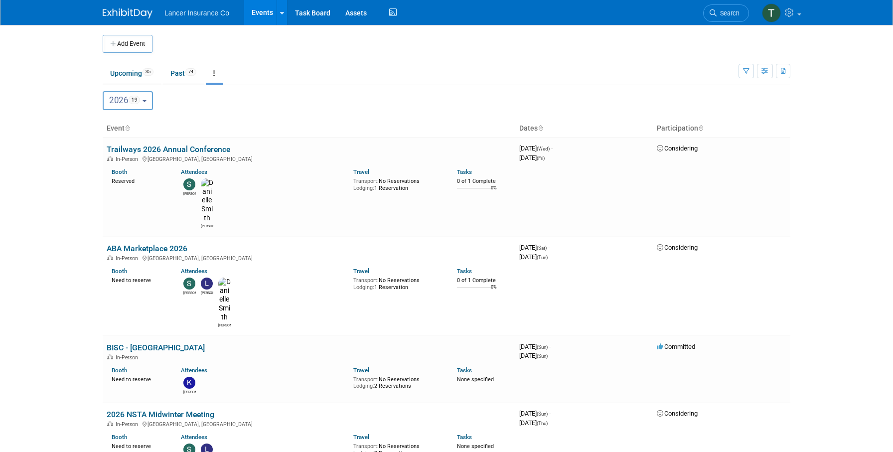
click at [151, 97] on button "2026 19" at bounding box center [128, 100] width 50 height 19
click at [130, 144] on label "2025 83" at bounding box center [129, 145] width 42 height 16
click at [111, 144] on input "2025 83" at bounding box center [108, 144] width 6 height 6
select select "2025"
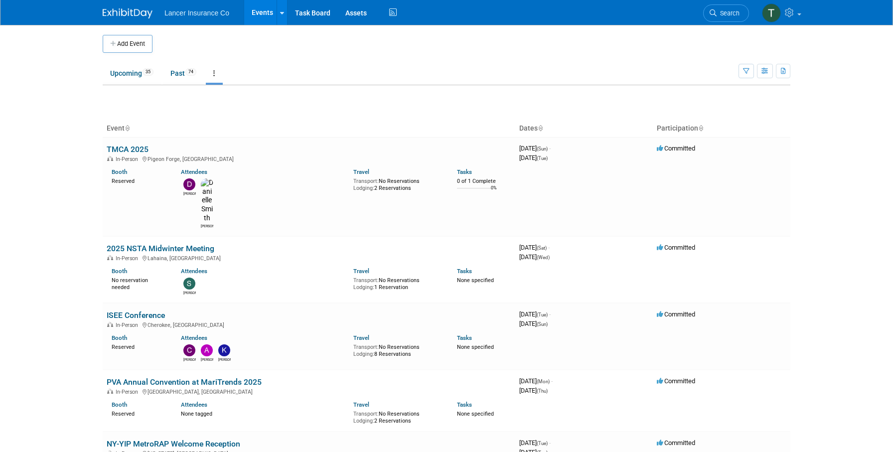
click at [221, 71] on link at bounding box center [214, 73] width 17 height 19
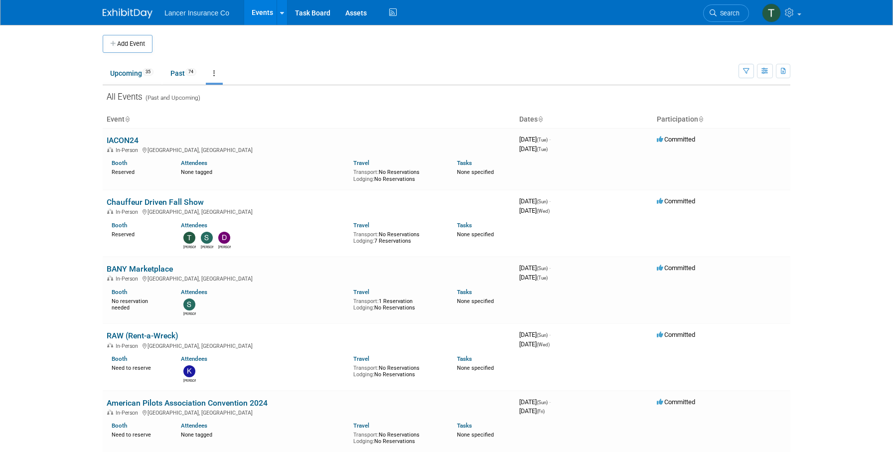
click at [215, 75] on icon at bounding box center [214, 73] width 2 height 7
click at [234, 115] on link "Grouped Annually Events grouped by year" at bounding box center [245, 118] width 79 height 22
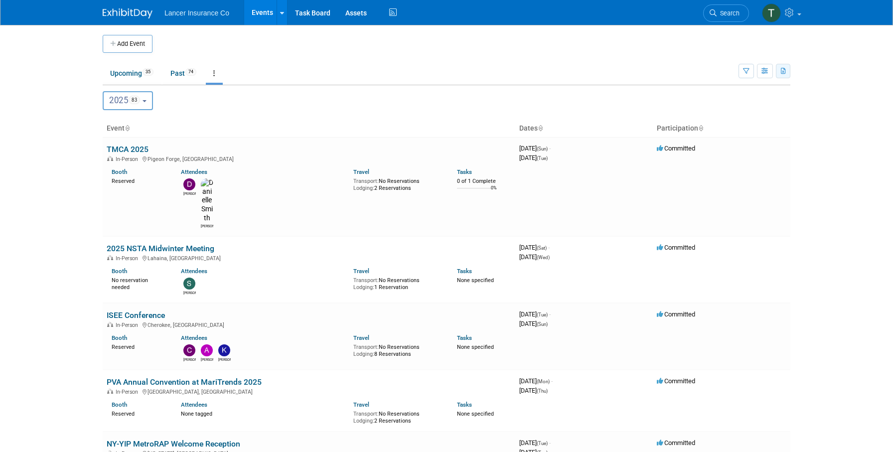
click at [783, 73] on icon "button" at bounding box center [783, 71] width 5 height 6
click at [762, 72] on icon "button" at bounding box center [764, 71] width 7 height 6
click at [724, 153] on link "Expert Grid" at bounding box center [723, 152] width 84 height 14
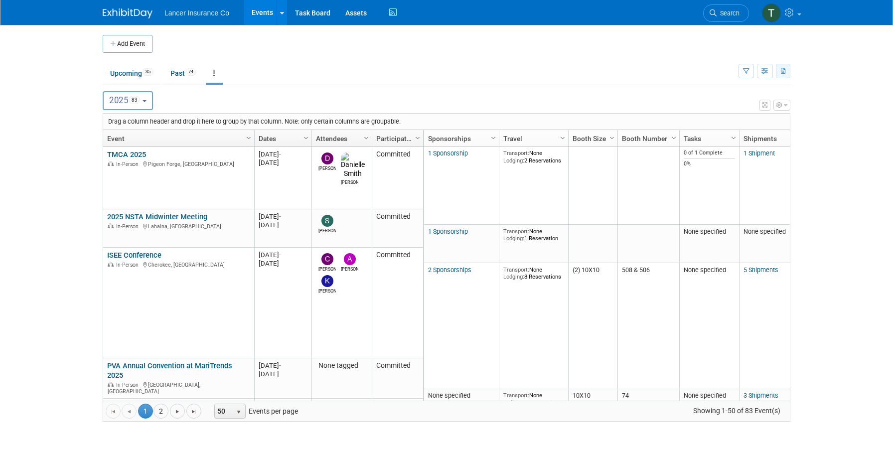
click at [782, 70] on icon "button" at bounding box center [783, 71] width 5 height 6
drag, startPoint x: 711, startPoint y: 120, endPoint x: 708, endPoint y: 98, distance: 22.1
click at [708, 99] on link "Export Current View (83 Events)" at bounding box center [728, 103] width 108 height 14
